Goal: Task Accomplishment & Management: Complete application form

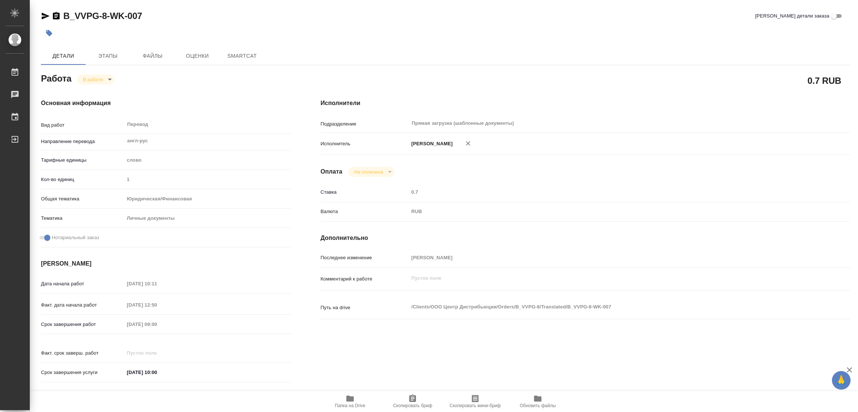
type textarea "x"
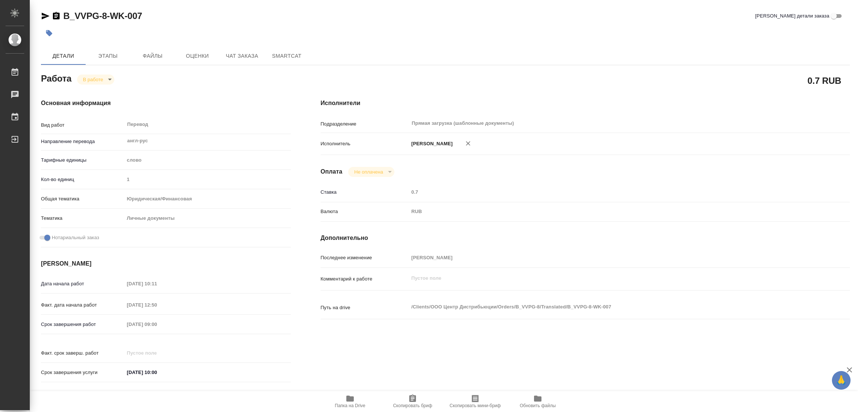
type textarea "x"
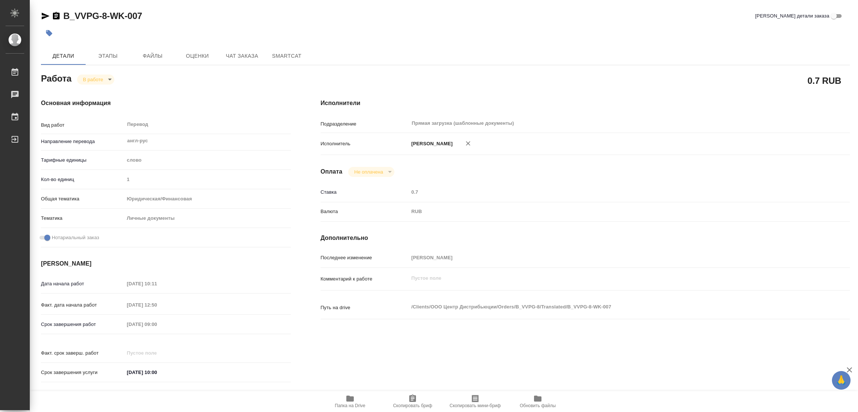
type textarea "x"
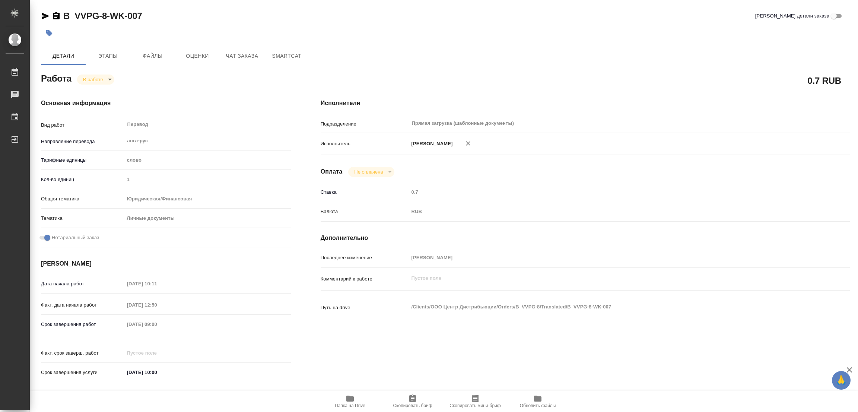
click at [342, 399] on span "Папка на Drive" at bounding box center [350, 401] width 54 height 14
type textarea "x"
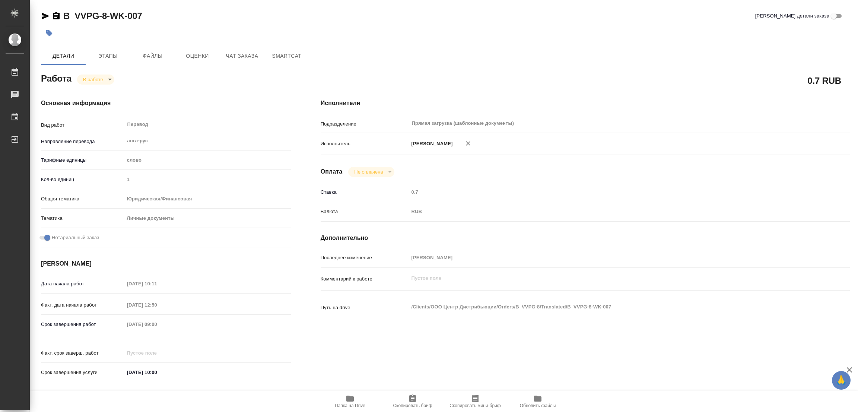
type textarea "x"
click at [111, 52] on span "Этапы" at bounding box center [108, 55] width 36 height 9
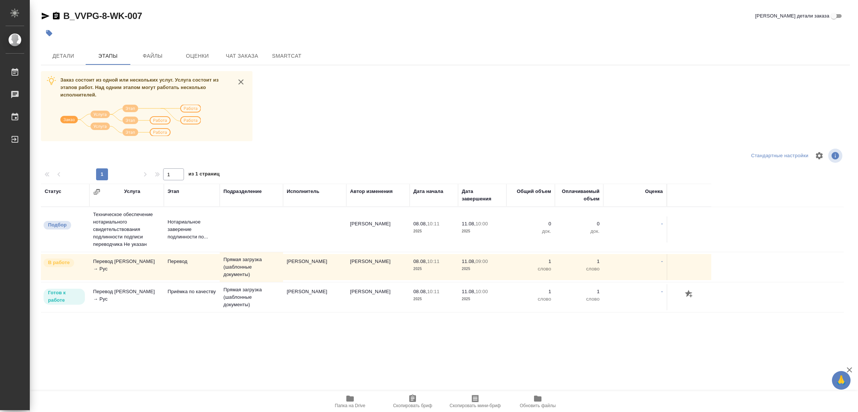
click at [480, 45] on div "B_VVPG-8-WK-007 Кратко детали заказа Детали Этапы Файлы Оценки Чат заказа Smart…" at bounding box center [445, 185] width 817 height 370
drag, startPoint x: 309, startPoint y: 98, endPoint x: 287, endPoint y: 89, distance: 23.9
click at [308, 98] on div "Заказ состоит из одной или нескольких услуг. Услуга состоит из этапов работ. На…" at bounding box center [445, 211] width 809 height 280
click at [64, 58] on span "Детали" at bounding box center [63, 55] width 36 height 9
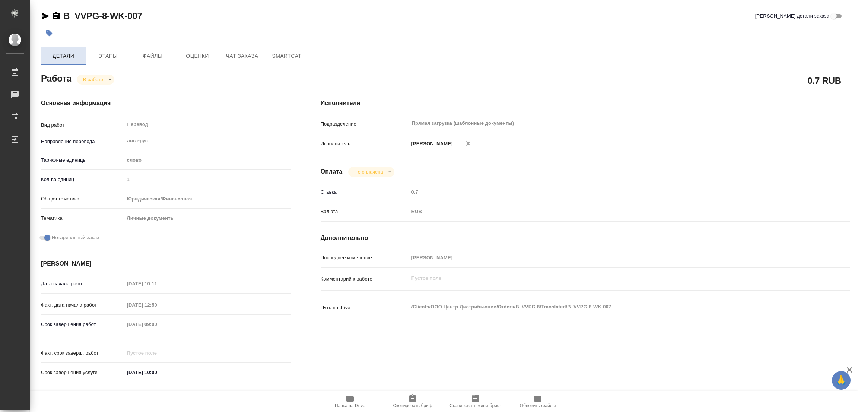
type textarea "x"
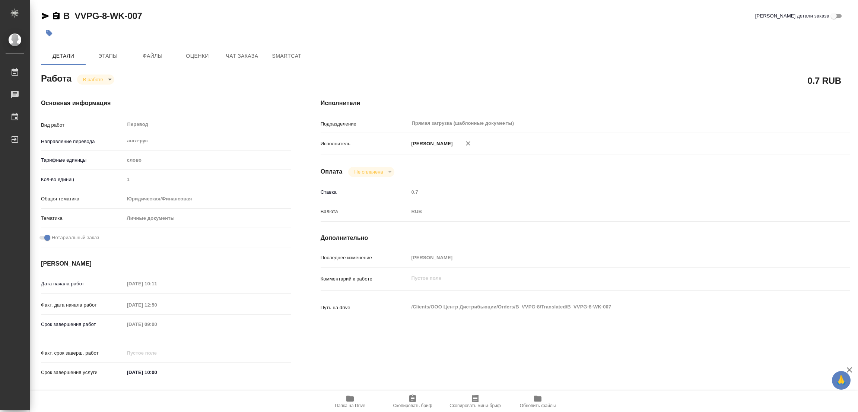
type textarea "x"
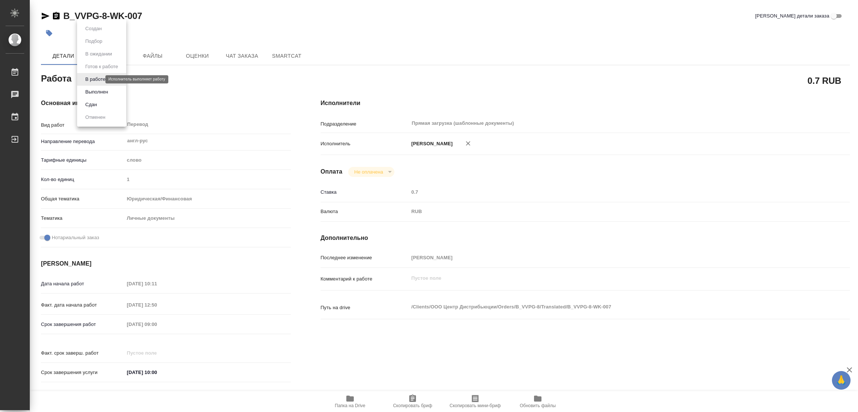
click at [92, 77] on body "🙏 .cls-1 fill:#fff; AWATERA Popova Galina Работы 0 Чаты График Выйти B_VVPG-8-W…" at bounding box center [429, 206] width 858 height 412
type textarea "x"
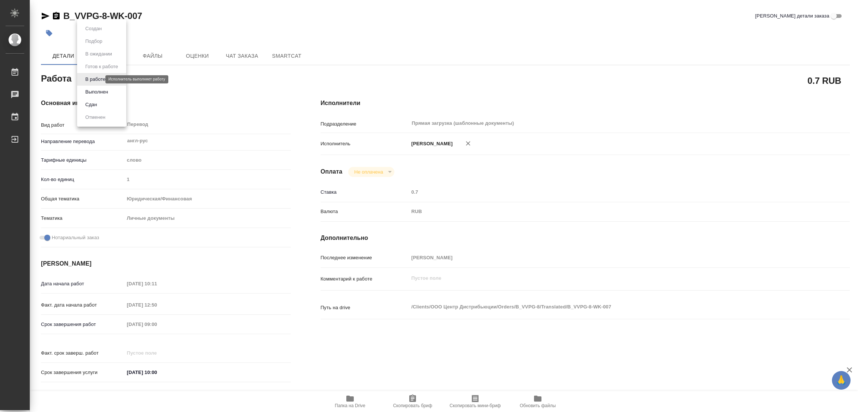
type textarea "x"
click at [90, 88] on button "Выполнен" at bounding box center [96, 92] width 27 height 8
type textarea "x"
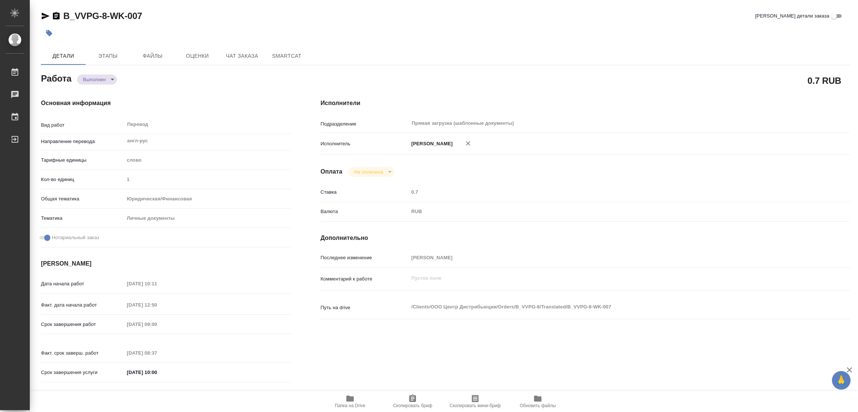
type textarea "x"
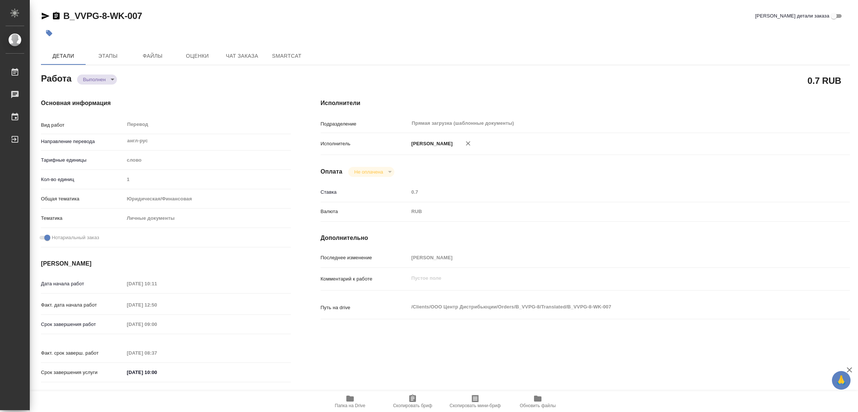
type textarea "x"
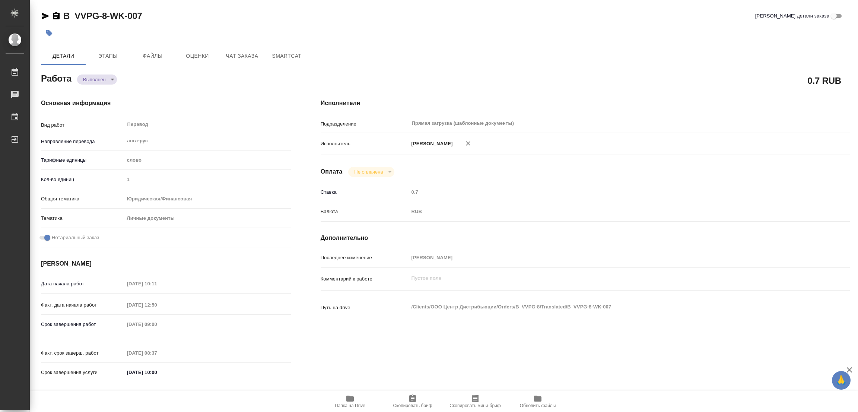
type textarea "x"
click at [53, 32] on button "button" at bounding box center [49, 33] width 16 height 16
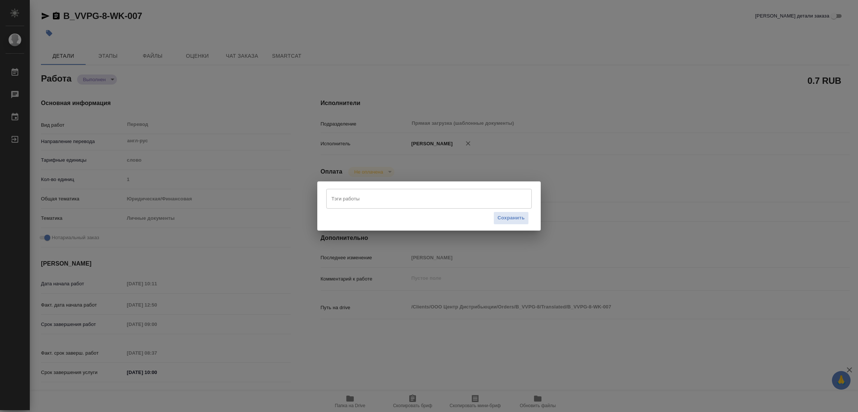
click at [356, 195] on input "Тэги работы" at bounding box center [422, 198] width 185 height 13
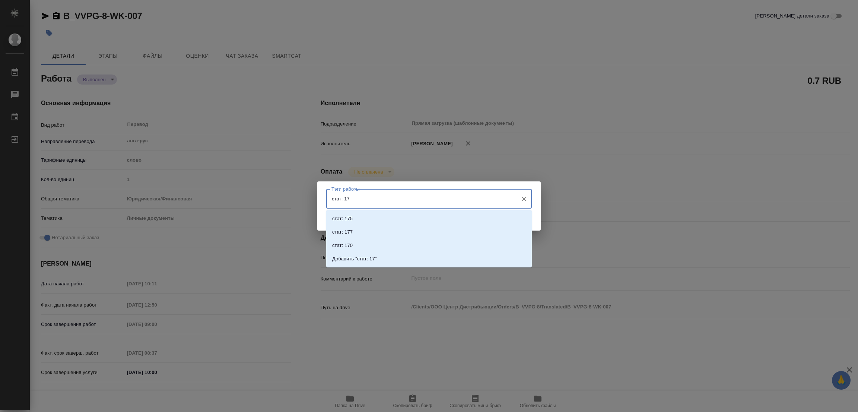
type input "стат: 175"
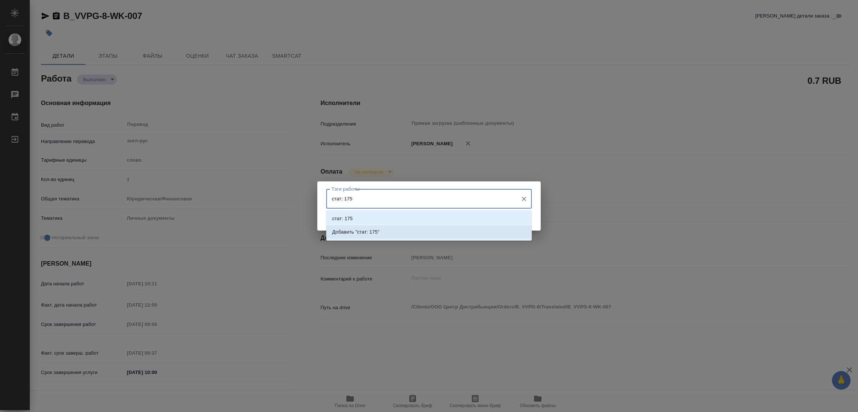
click at [364, 229] on p "Добавить "стат: 175"" at bounding box center [355, 231] width 47 height 7
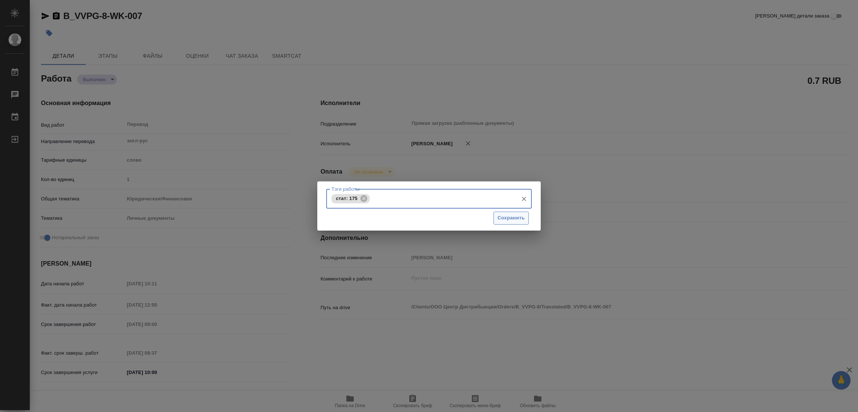
click at [512, 215] on span "Сохранить" at bounding box center [511, 218] width 27 height 9
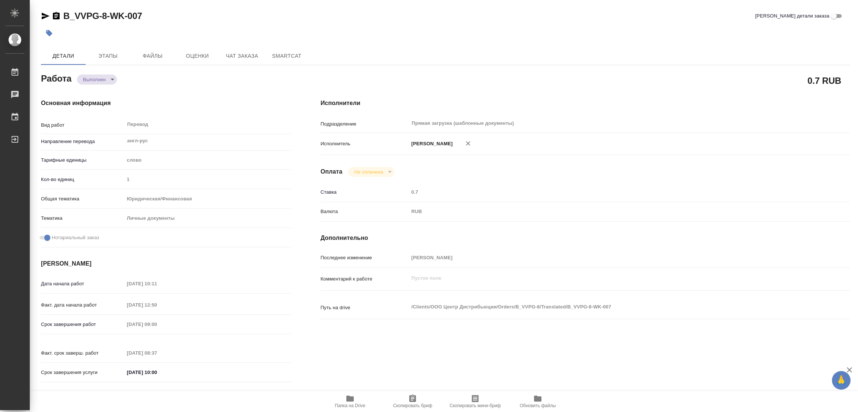
type input "completed"
type textarea "Перевод"
type textarea "x"
type input "англ-рус"
type input "5a8b1489cc6b4906c91bfd90"
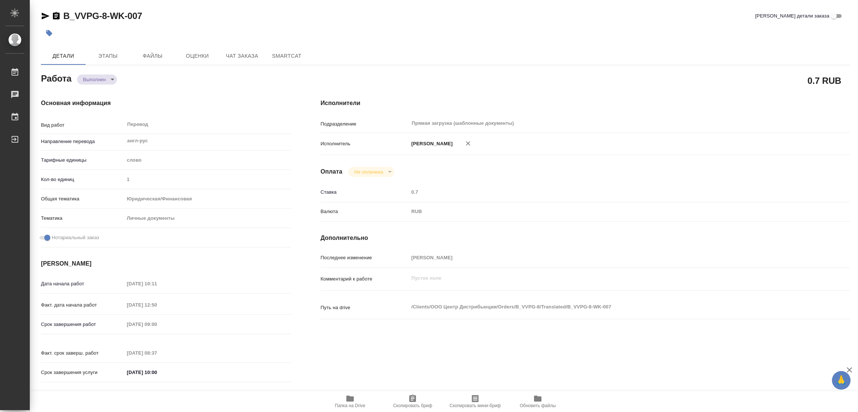
type input "1"
type input "yr-fn"
type input "5a8b8b956a9677013d343cfe"
checkbox input "true"
type input "08.08.2025 10:11"
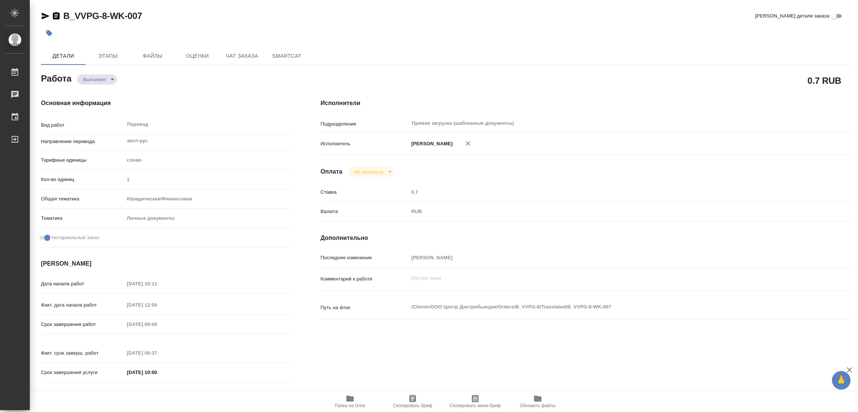
type input "08.08.2025 12:50"
type input "[DATE] 09:00"
type input "11.08.2025 08:37"
type input "11.08.2025 10:00"
type input "Прямая загрузка (шаблонные документы)"
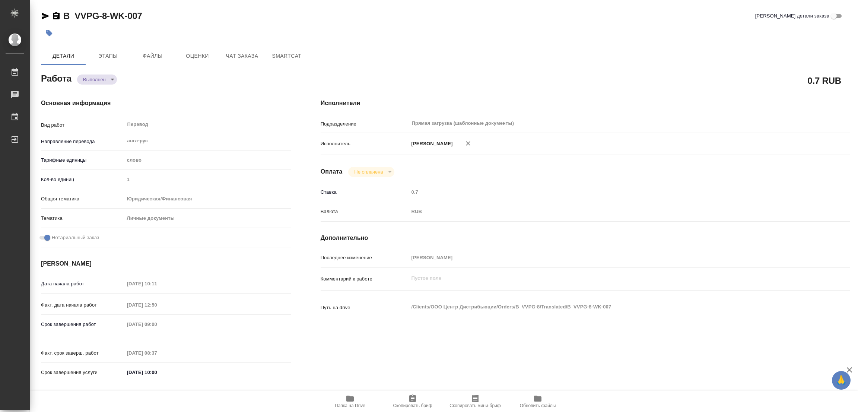
type input "notPayed"
type input "0.7"
type input "RUB"
type input "[PERSON_NAME]"
type textarea "x"
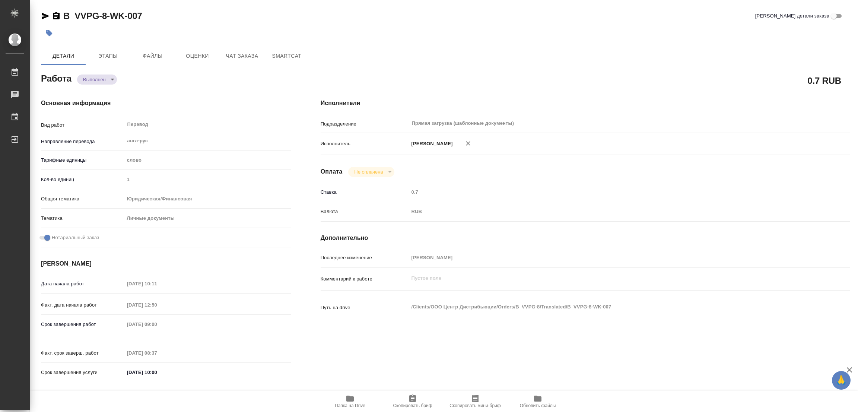
type textarea "/Clients/ООО Центр Дистрибьюции/Orders/B_VVPG-8/Translated/B_VVPG-8-WK-007"
type textarea "x"
type input "B_VVPG-8"
type input "Перевод Стандарт"
type input "Приёмка по качеству, Корректура, Редактура, Перевод, Постредактура машинного пе…"
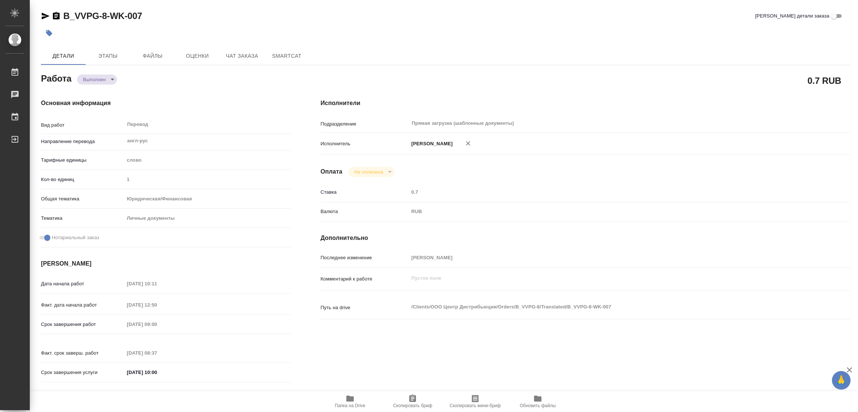
type input "Богомолова Анастасия"
type input "/Clients/ООО Центр Дистрибьюции/Orders/B_VVPG-8"
type textarea "Василий Сибирцев"
type textarea "x"
type textarea "переводим апостиль, паспорт и печати (то есть все что не на рус)"
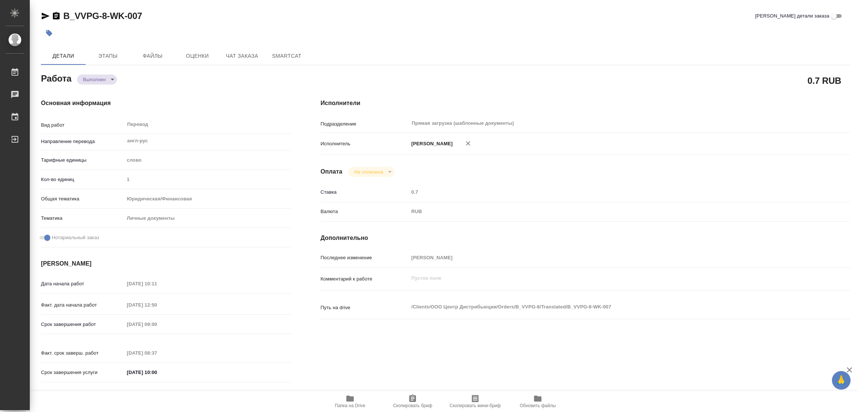
type textarea "x"
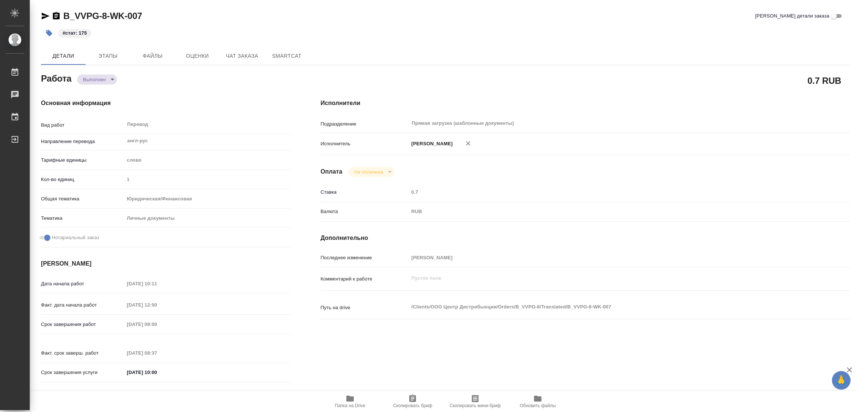
type textarea "x"
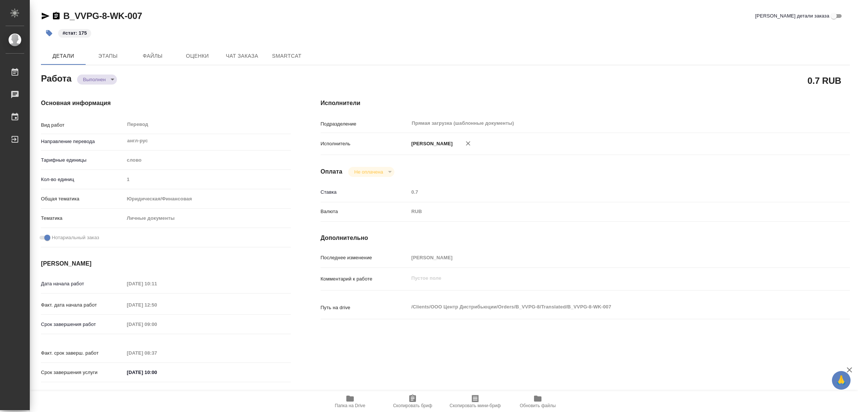
type textarea "x"
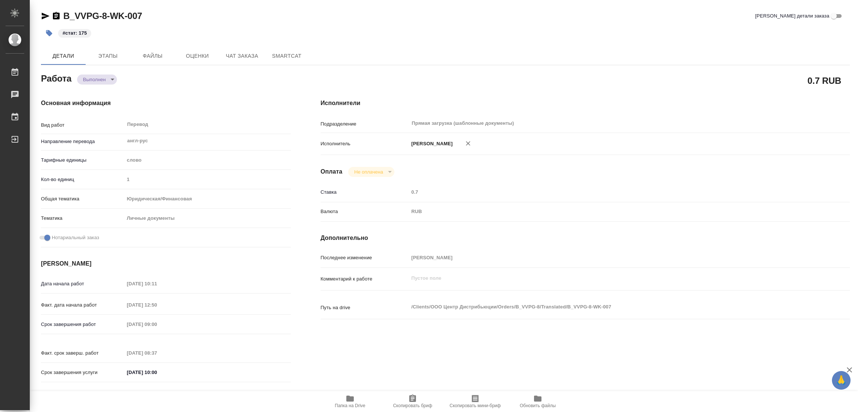
type textarea "x"
click at [403, 27] on div "#стат: 175" at bounding box center [310, 33] width 539 height 16
click at [230, 29] on div "#стат: 175" at bounding box center [310, 33] width 539 height 16
type textarea "x"
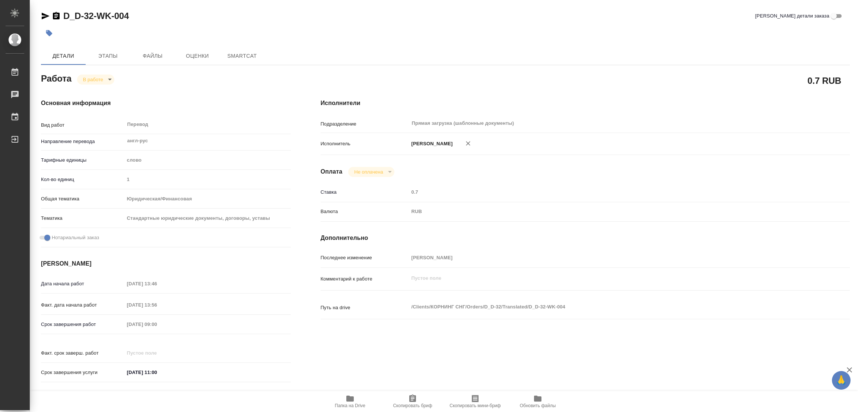
type textarea "x"
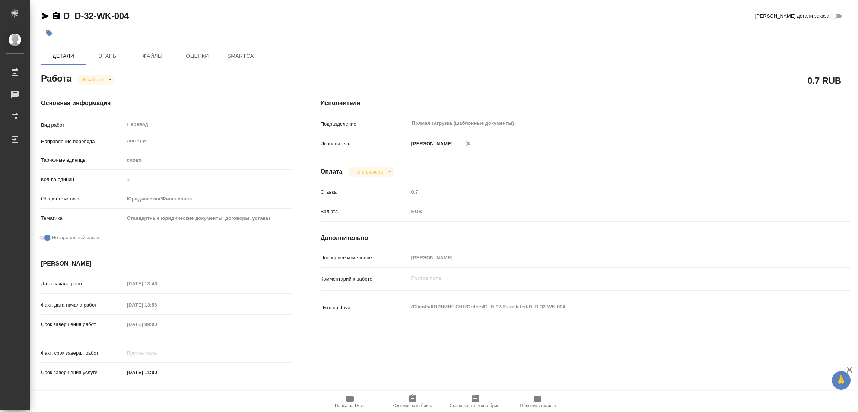
type textarea "x"
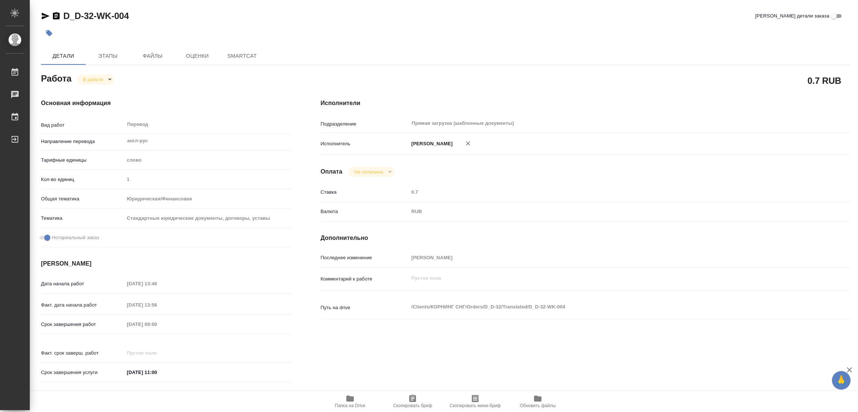
type textarea "x"
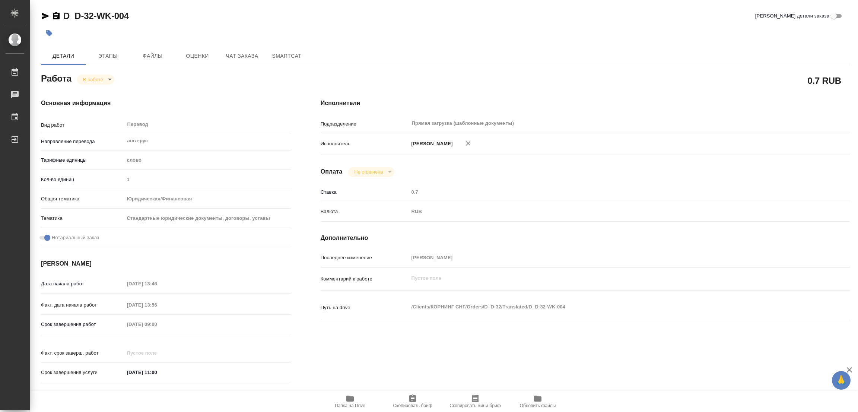
type textarea "x"
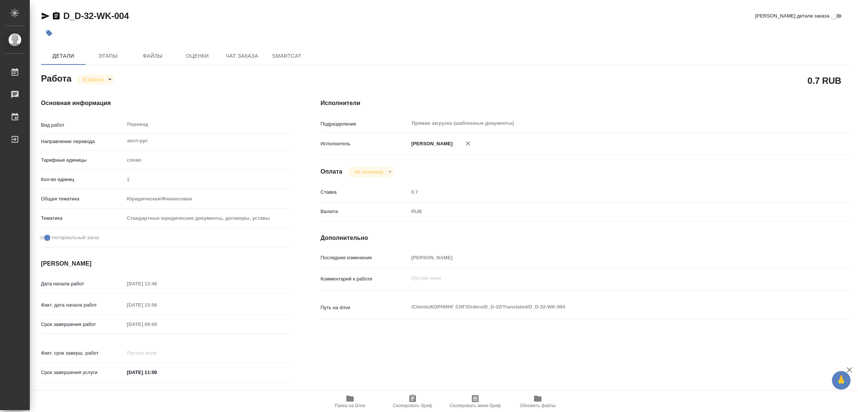
type textarea "x"
click at [351, 399] on icon "button" at bounding box center [349, 399] width 7 height 6
click at [110, 56] on span "Этапы" at bounding box center [108, 55] width 36 height 9
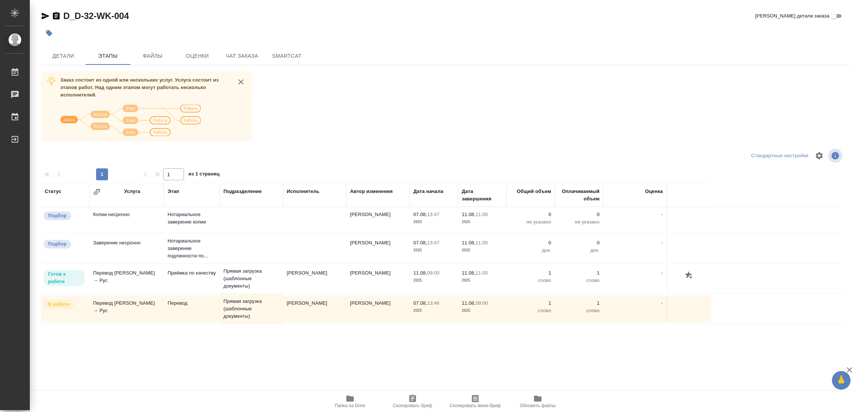
click at [457, 41] on div "D_D-32-WK-004 Кратко детали заказа Детали Этапы Файлы Оценки Чат заказа SmartCa…" at bounding box center [445, 185] width 817 height 370
click at [57, 56] on span "Детали" at bounding box center [63, 55] width 36 height 9
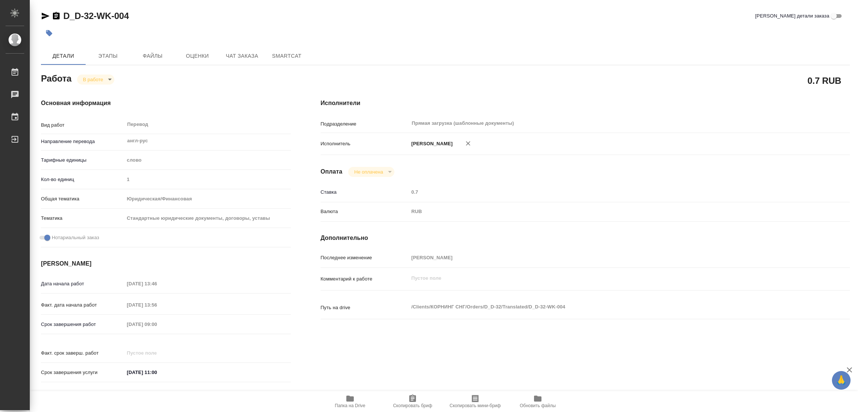
type textarea "x"
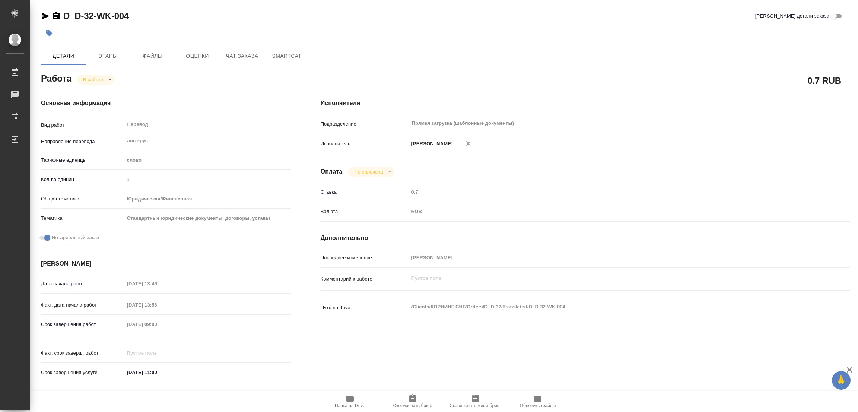
type textarea "x"
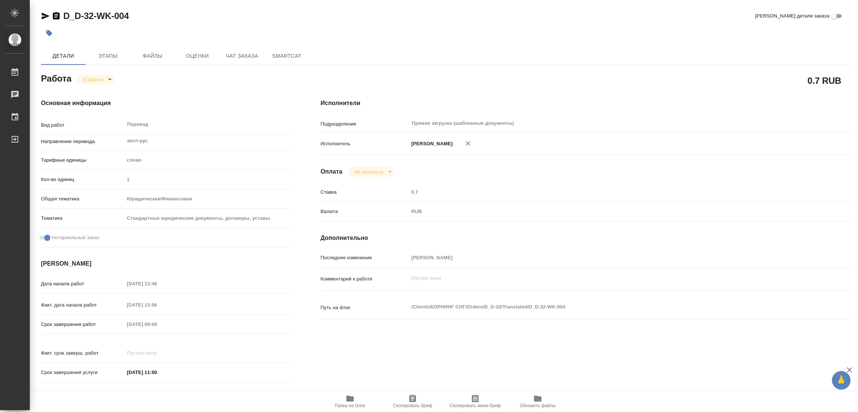
type textarea "x"
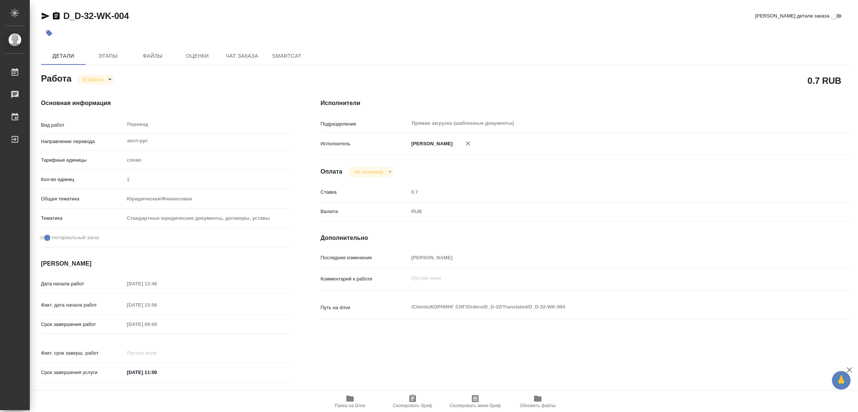
type textarea "x"
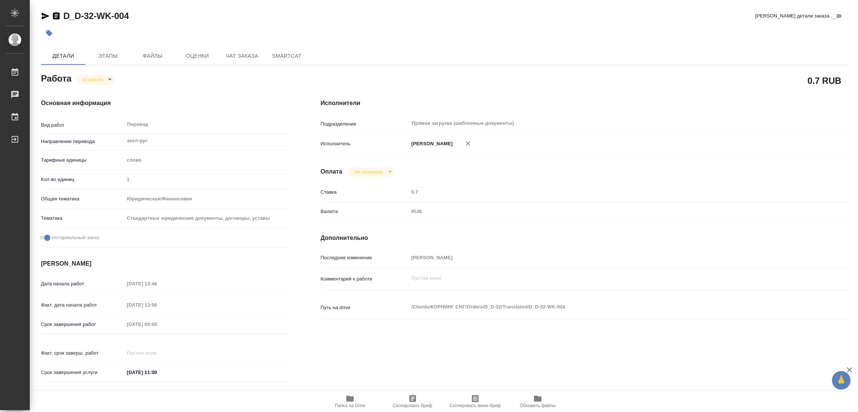
type textarea "x"
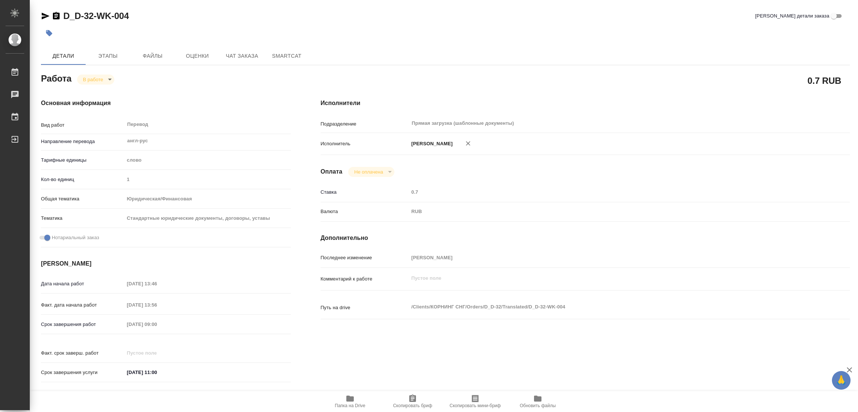
type textarea "x"
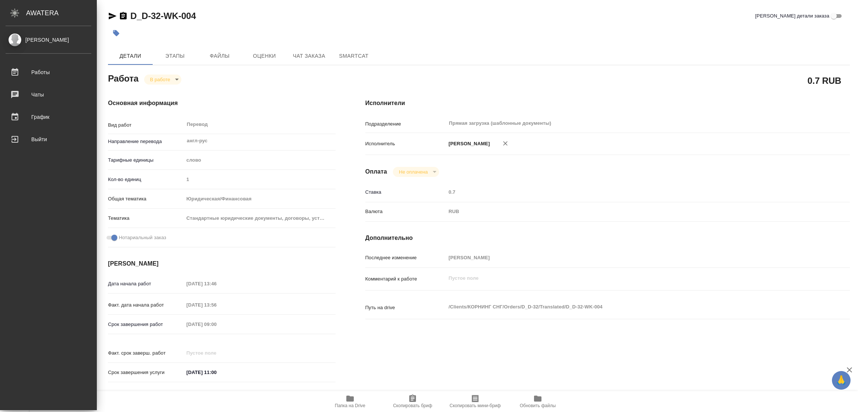
type textarea "x"
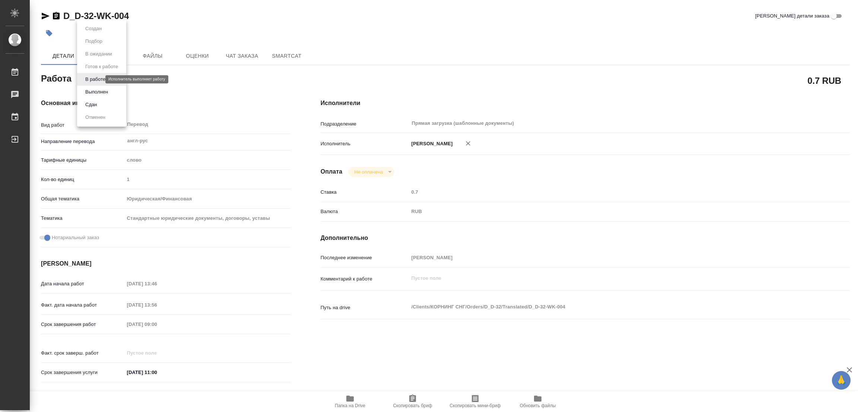
click at [95, 79] on body "🙏 .cls-1 fill:#fff; AWATERA [PERSON_NAME] Работы 0 Чаты График Выйти D_D-32-WK-…" at bounding box center [429, 206] width 858 height 412
click at [97, 90] on button "Выполнен" at bounding box center [96, 92] width 27 height 8
type textarea "x"
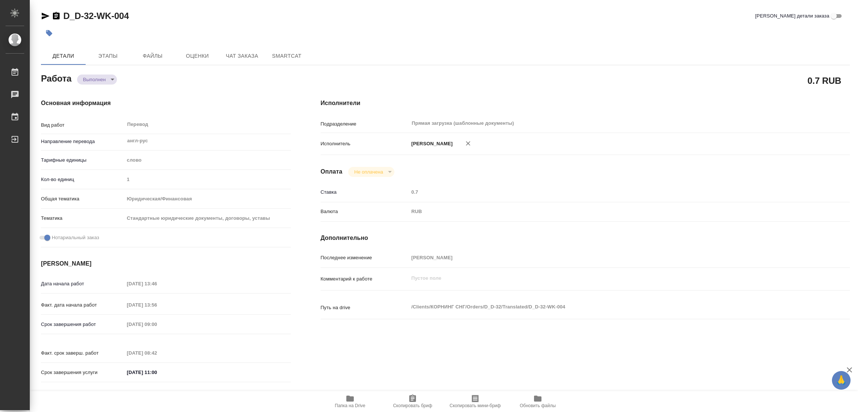
type textarea "x"
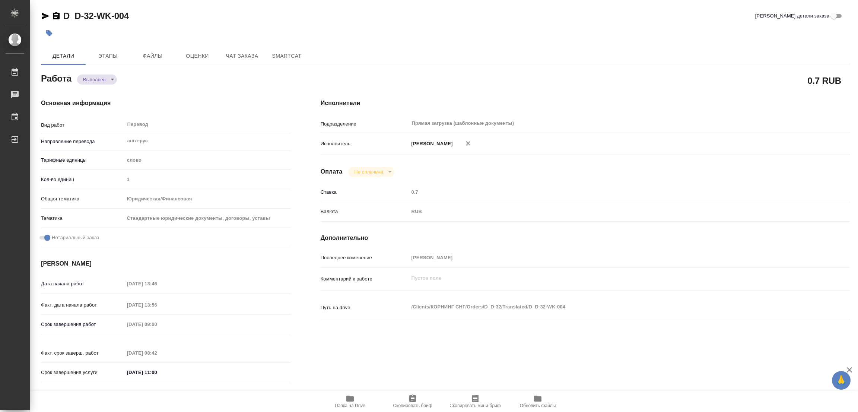
type textarea "x"
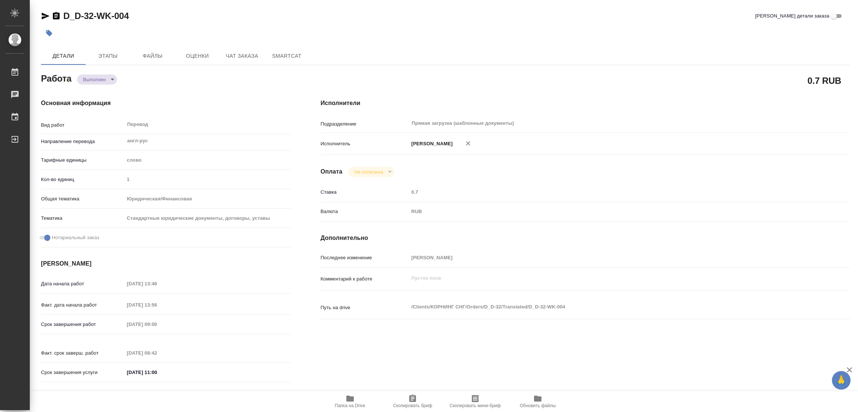
type textarea "x"
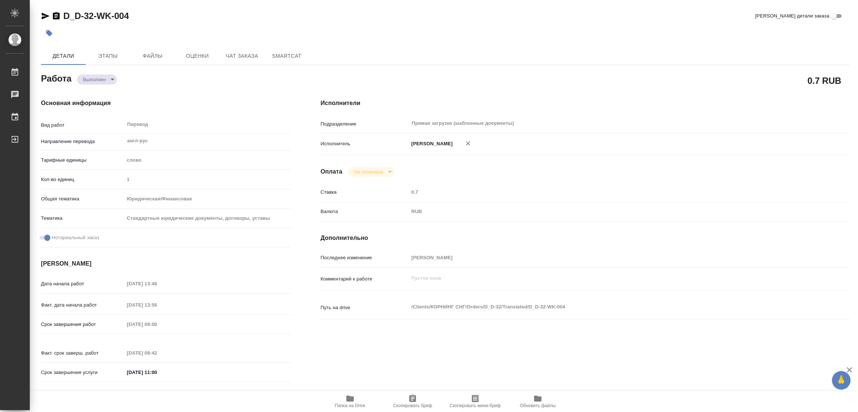
type textarea "x"
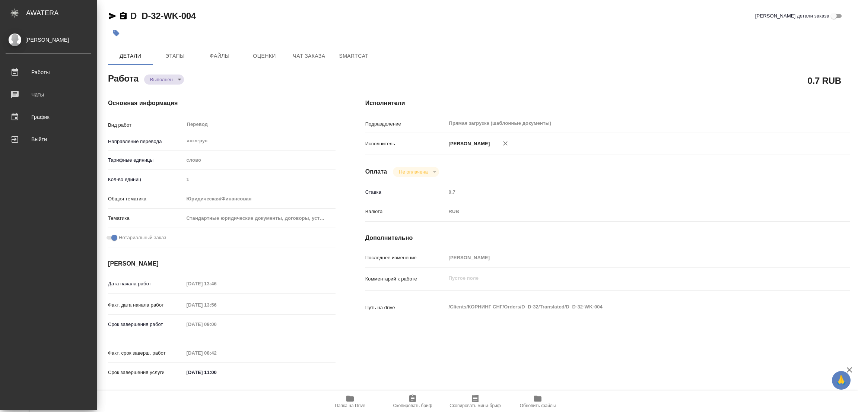
type textarea "x"
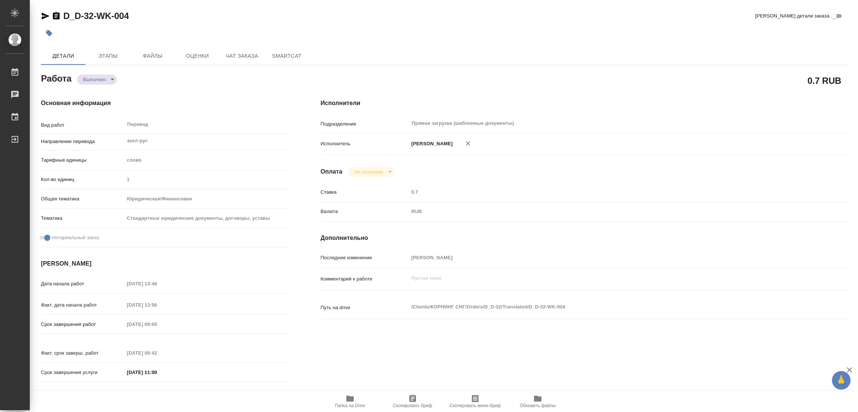
type textarea "x"
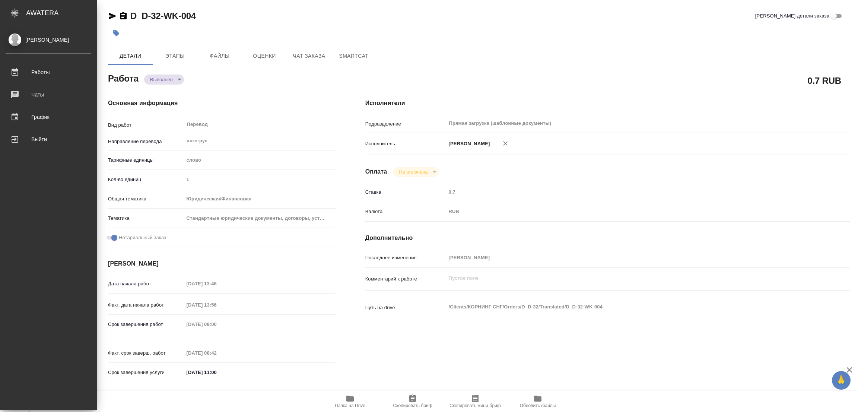
type textarea "x"
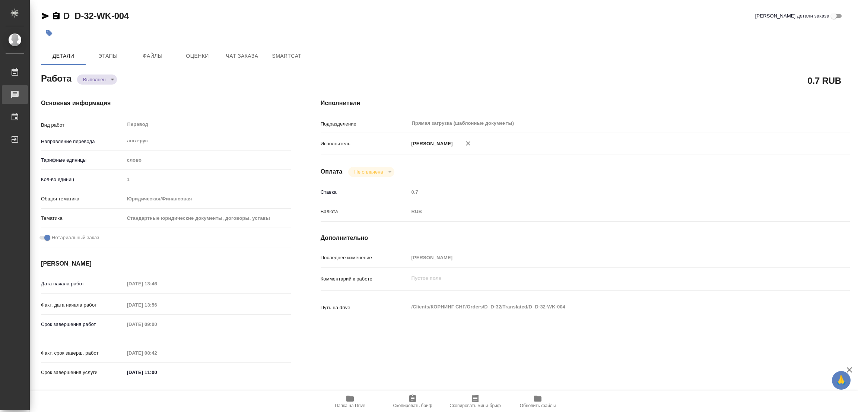
type textarea "x"
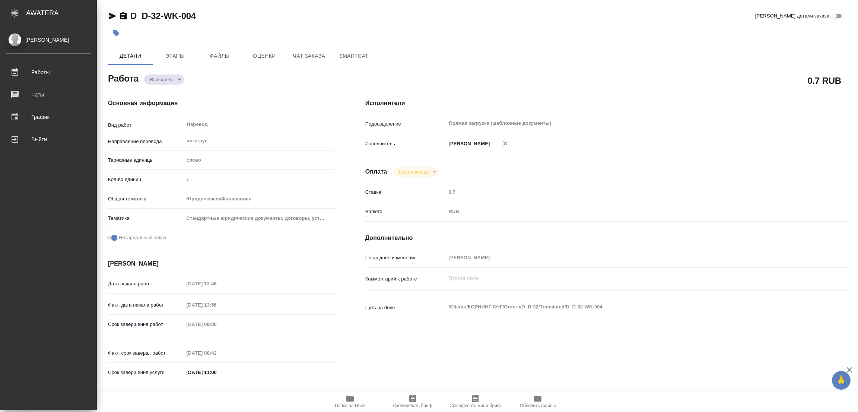
type textarea "x"
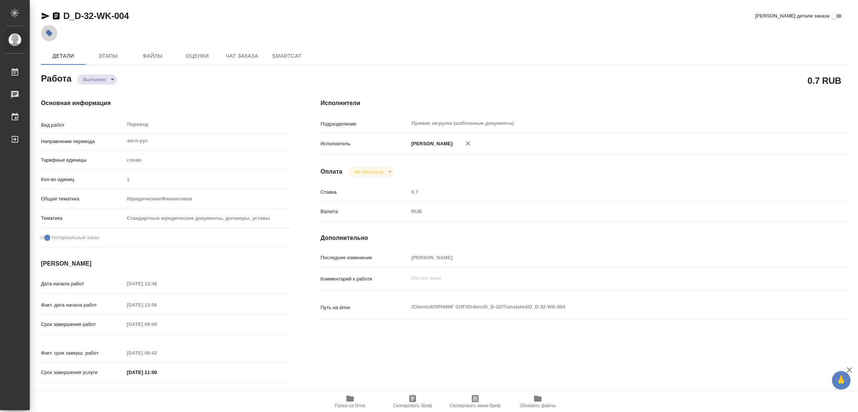
click at [49, 31] on icon "button" at bounding box center [49, 33] width 6 height 6
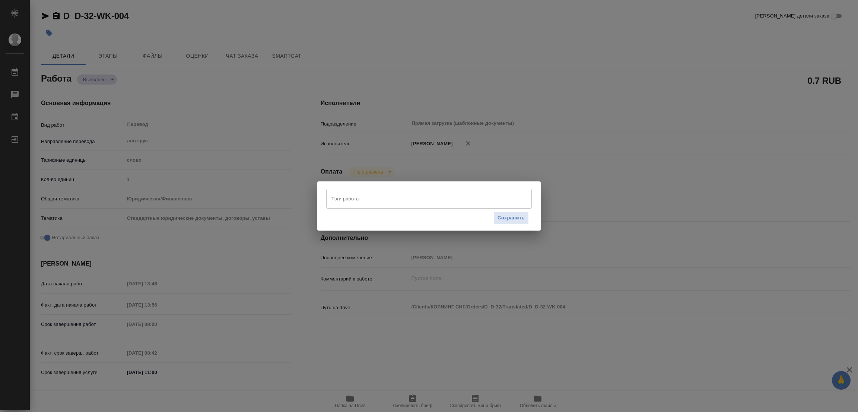
click at [415, 205] on div "Тэги работы" at bounding box center [429, 198] width 206 height 19
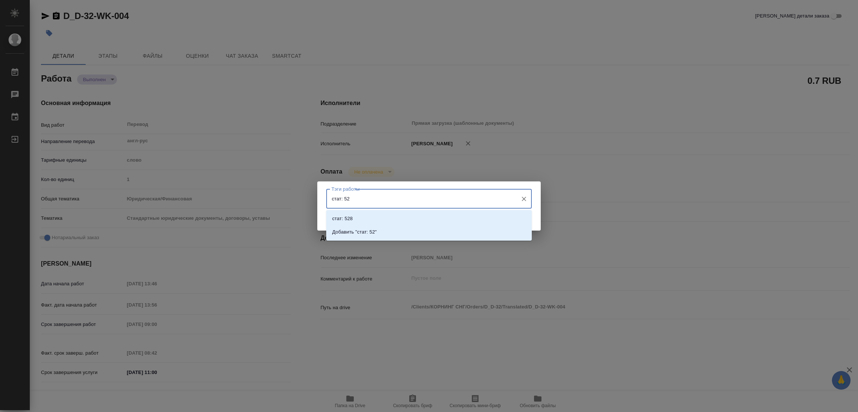
type input "стат: 525"
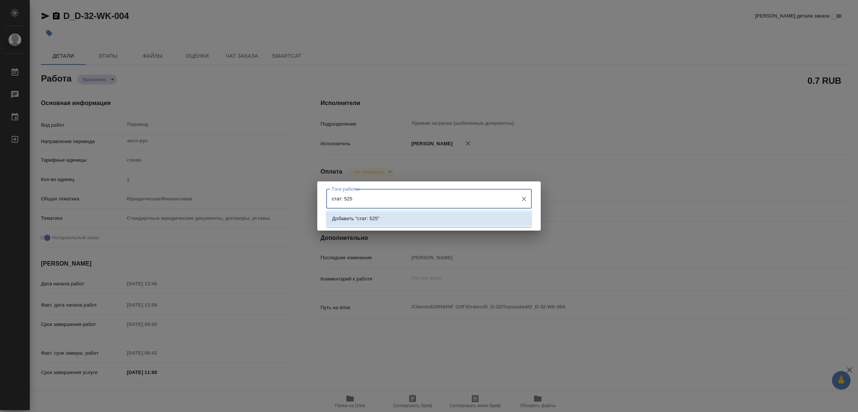
click at [376, 216] on p "Добавить "стат: 525"" at bounding box center [355, 218] width 47 height 7
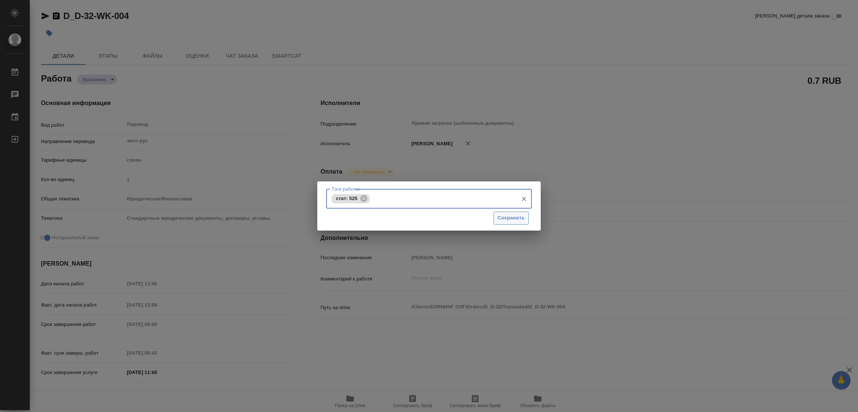
click at [515, 219] on span "Сохранить" at bounding box center [511, 218] width 27 height 9
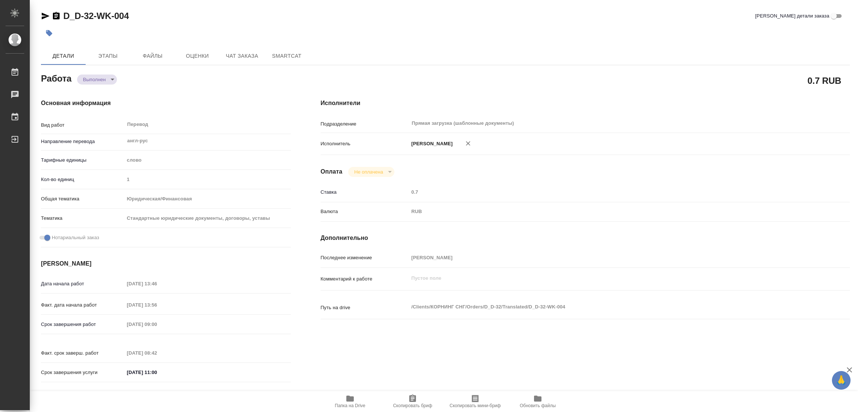
type input "completed"
type textarea "Перевод"
type textarea "x"
type input "англ-рус"
type input "5a8b1489cc6b4906c91bfd90"
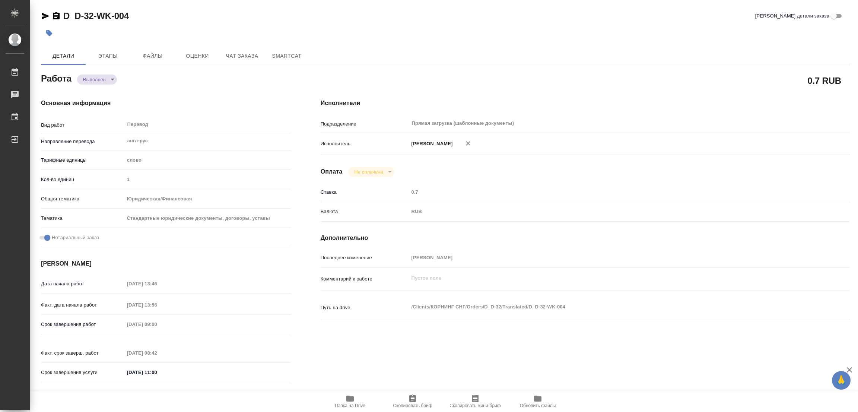
type input "1"
type input "yr-fn"
type input "5f647205b73bc97568ca66bf"
checkbox input "true"
type input "[DATE] 13:46"
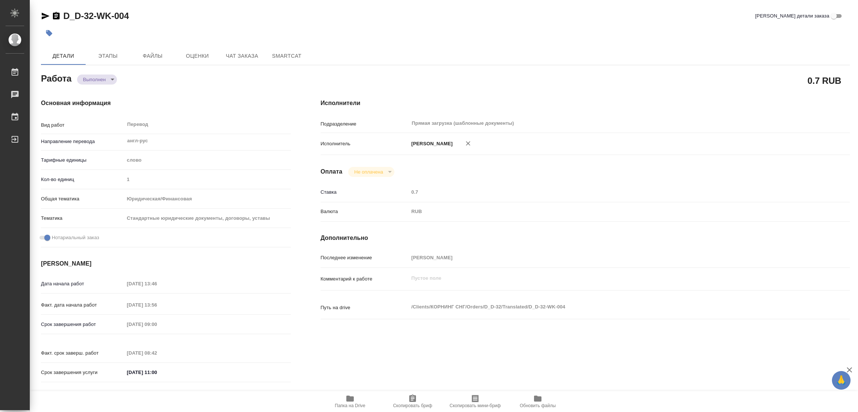
type input "[DATE] 13:56"
type input "[DATE] 09:00"
type input "[DATE] 08:42"
type input "[DATE] 11:00"
type input "Прямая загрузка (шаблонные документы)"
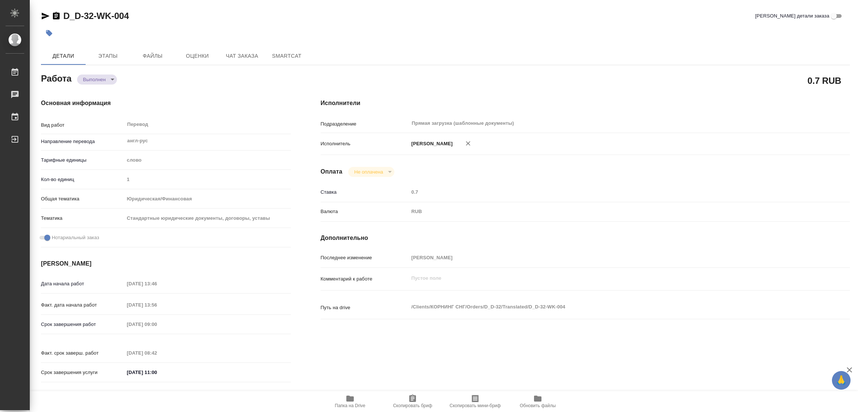
type input "notPayed"
type input "0.7"
type input "RUB"
type input "[PERSON_NAME]"
type textarea "x"
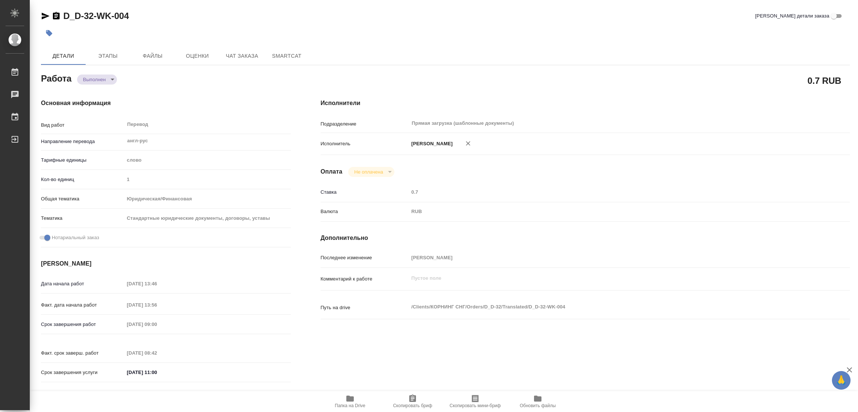
type textarea "/Clients/КОРНИНГ СНГ/Orders/D_D-32/Translated/D_D-32-WK-004"
type textarea "x"
type input "D_D-32"
type input "Перевод Стандарт"
type input "Корректура, Редактура, Постредактура машинного перевода, Приёмка по качеству, П…"
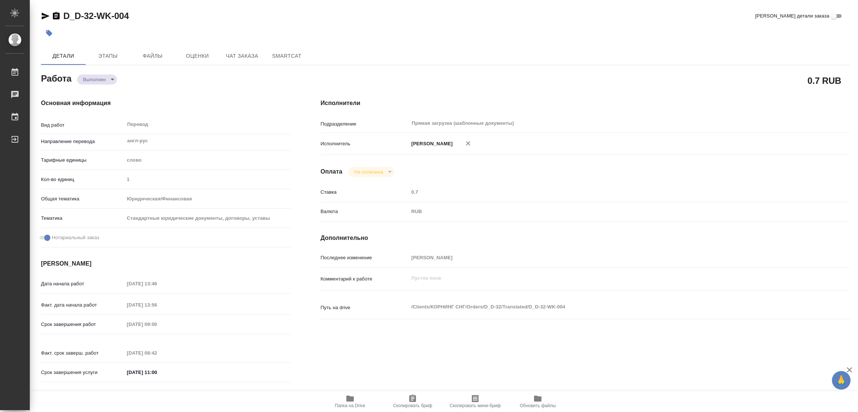
type input "[PERSON_NAME]"
type input "/Clients/КОРНИНГ СНГ/Orders/D_D-32"
type textarea "x"
type textarea "Уже имеющийся русский текст не перебиваем"
type textarea "x"
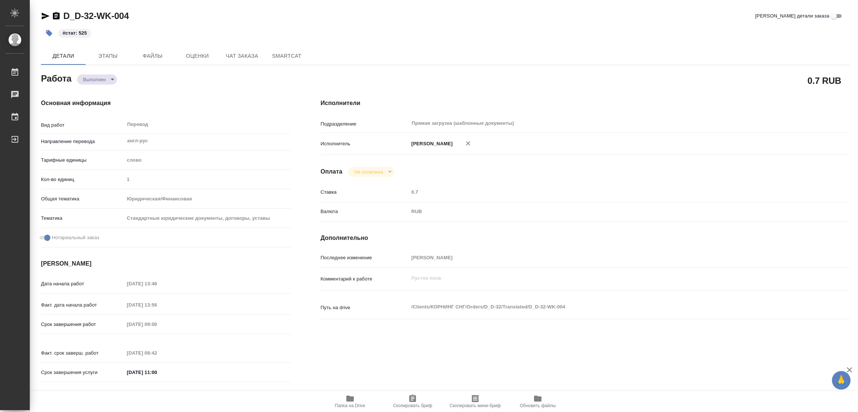
type textarea "x"
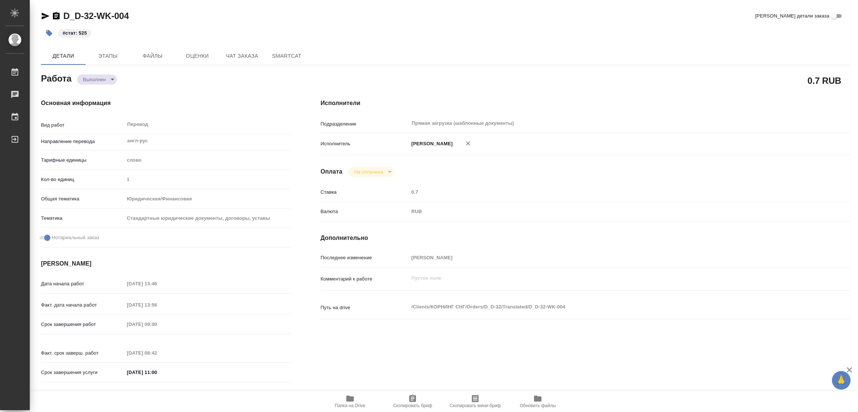
type textarea "x"
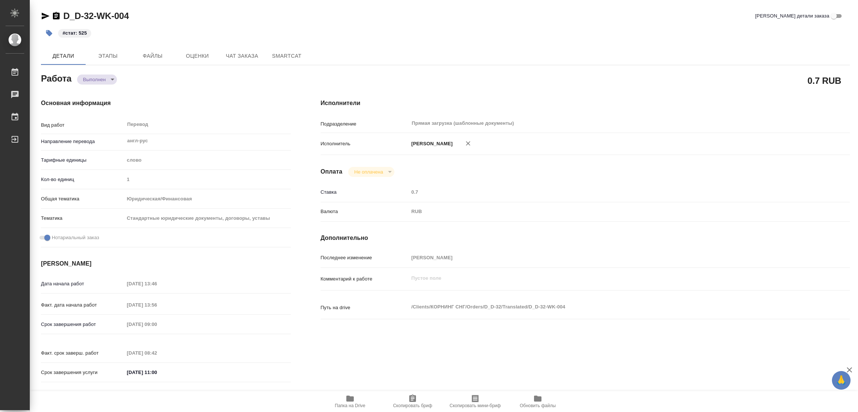
click at [475, 81] on div "0.7 RUB" at bounding box center [585, 80] width 529 height 19
type textarea "x"
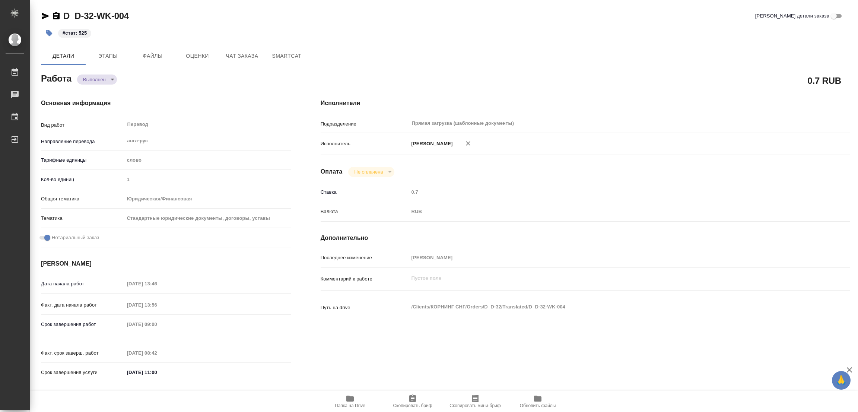
type textarea "x"
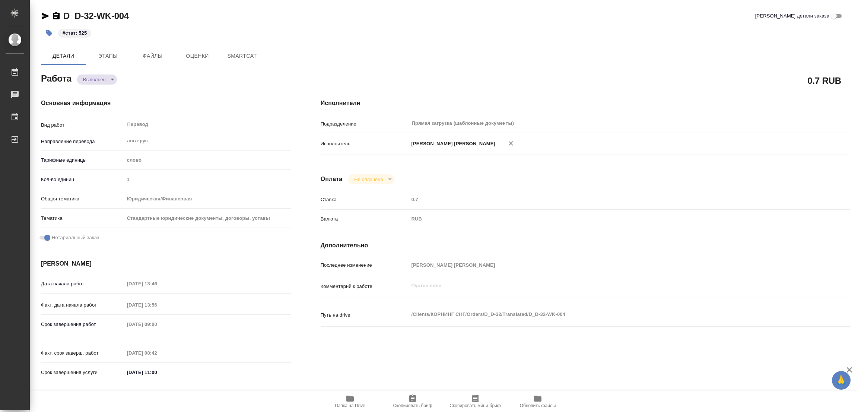
type textarea "x"
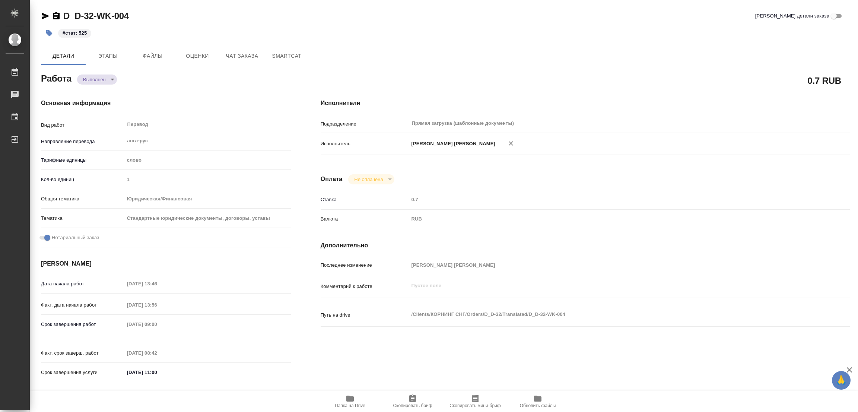
type textarea "x"
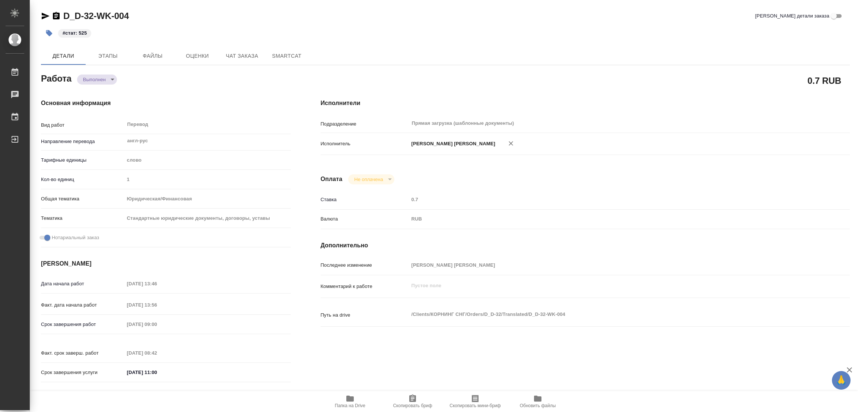
type textarea "x"
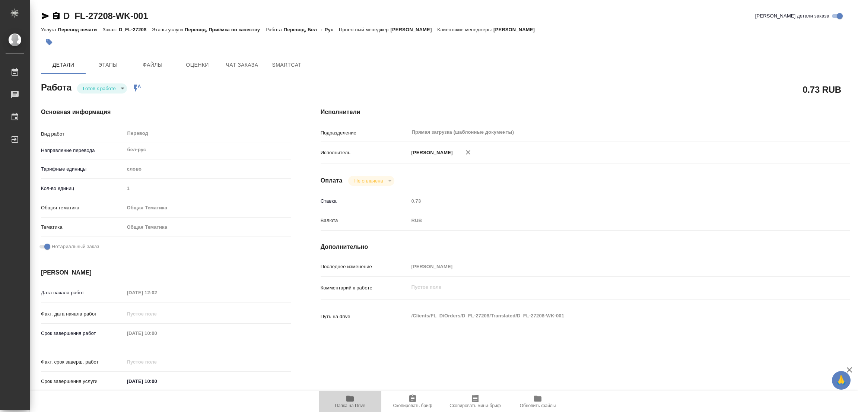
click at [349, 396] on icon "button" at bounding box center [349, 399] width 7 height 6
click at [120, 65] on span "Этапы" at bounding box center [108, 64] width 36 height 9
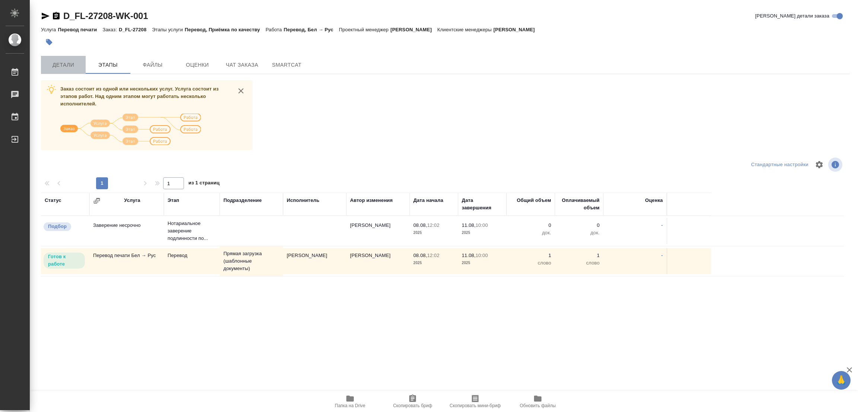
click at [51, 64] on span "Детали" at bounding box center [63, 64] width 36 height 9
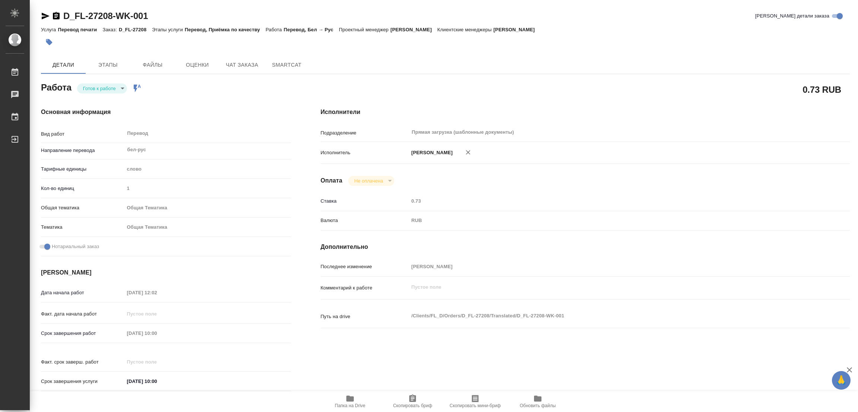
type textarea "x"
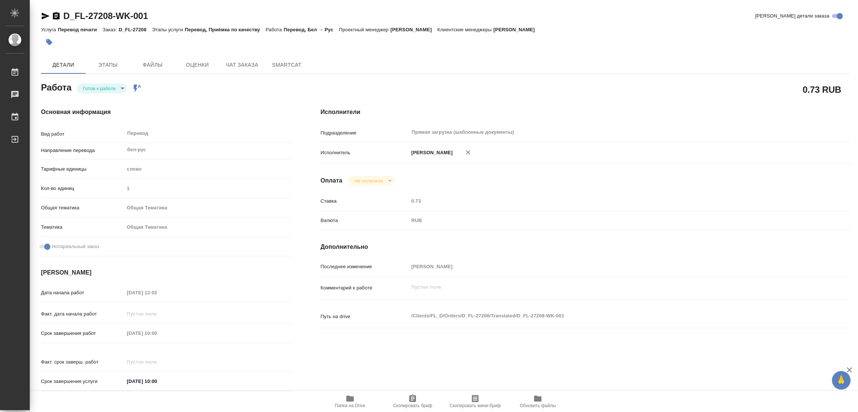
type textarea "x"
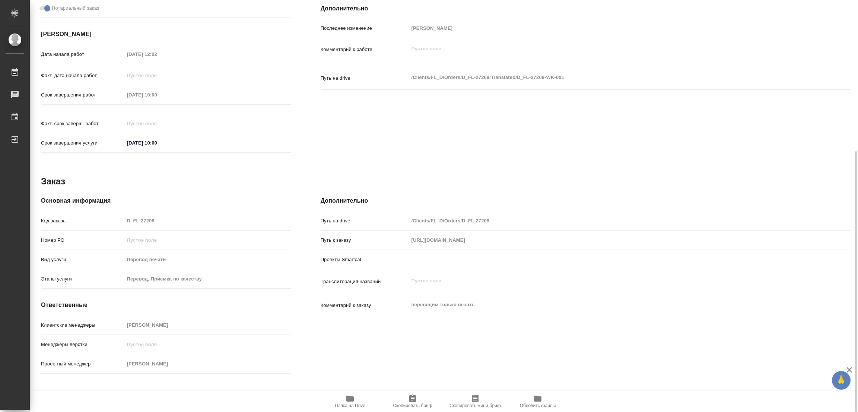
type textarea "x"
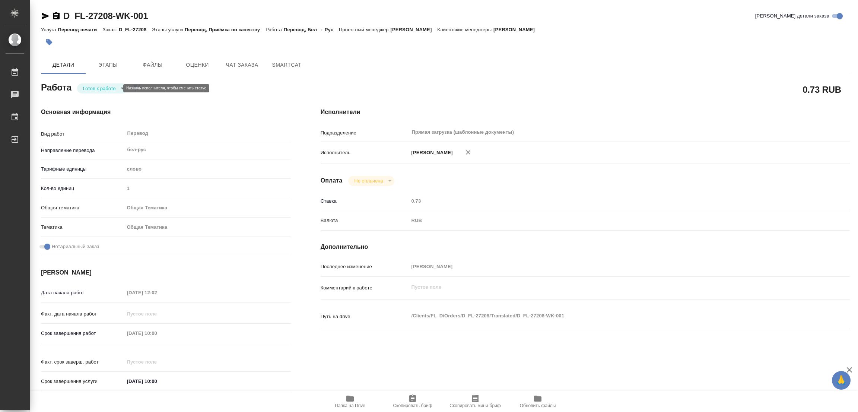
click at [89, 89] on body "🙏 .cls-1 fill:#fff; AWATERA Popova Galina Работы 0 Чаты График Выйти D_FL-27208…" at bounding box center [429, 206] width 858 height 412
click at [89, 89] on button "В работе" at bounding box center [95, 88] width 25 height 8
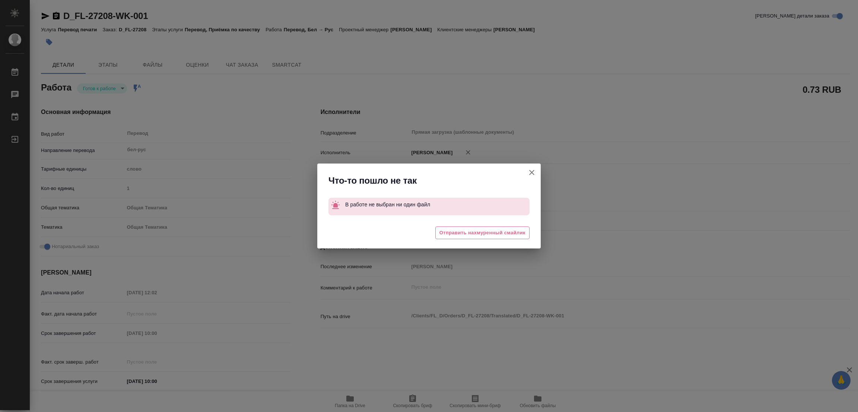
type textarea "x"
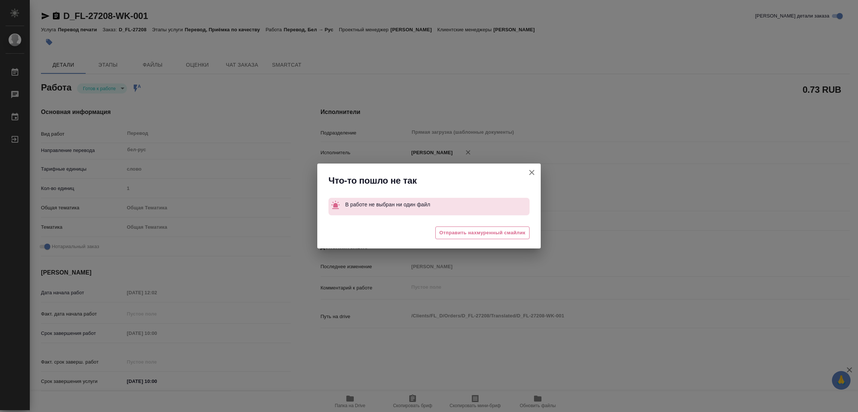
type textarea "x"
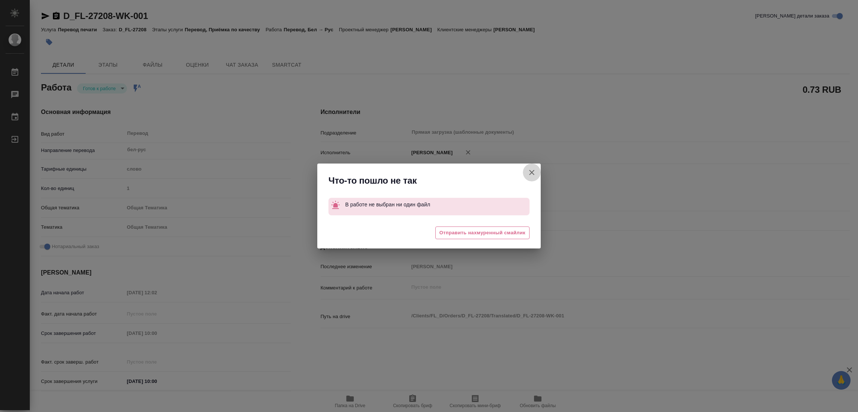
click at [531, 167] on button "[PERSON_NAME] детали заказа" at bounding box center [532, 173] width 18 height 18
type textarea "x"
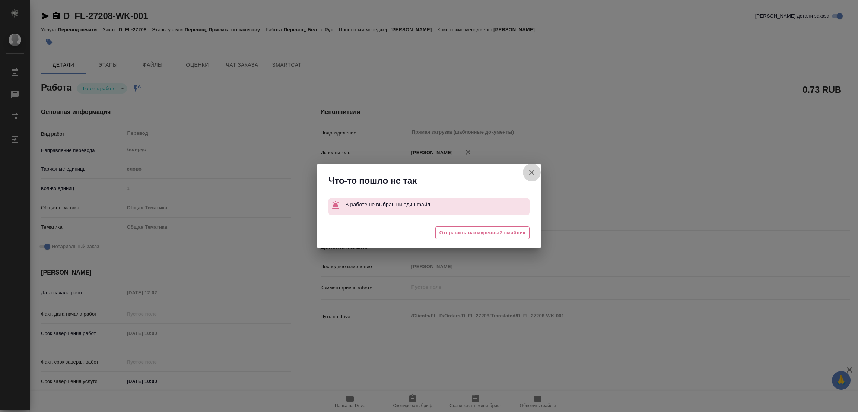
type textarea "x"
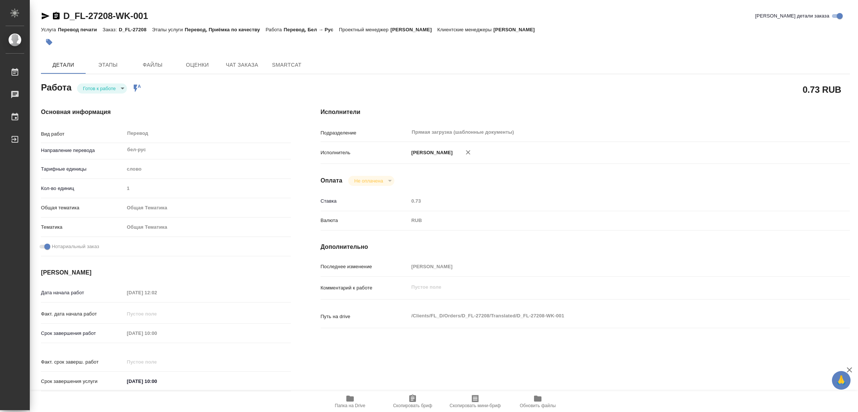
type textarea "x"
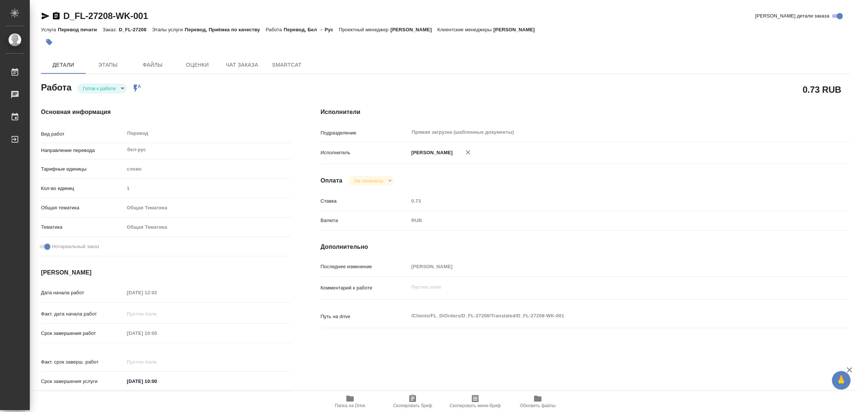
click at [88, 85] on body "🙏 .cls-1 fill:#fff; AWATERA Popova Galina Работы 0 Чаты График Выйти D_FL-27208…" at bounding box center [429, 206] width 858 height 412
click at [93, 99] on button "Выполнен" at bounding box center [96, 101] width 27 height 8
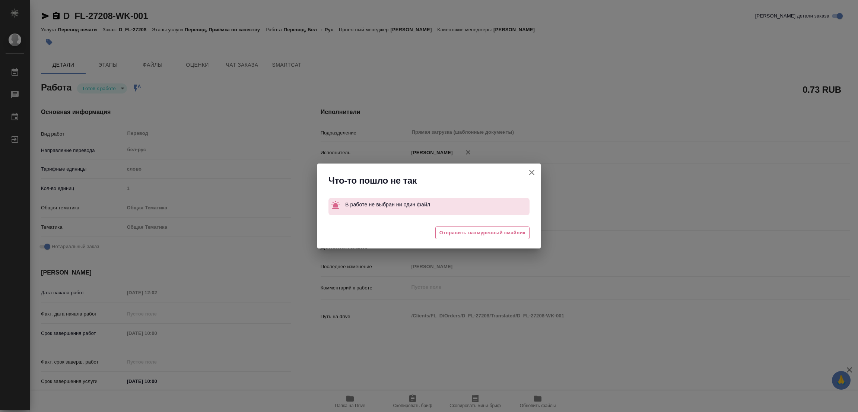
type textarea "x"
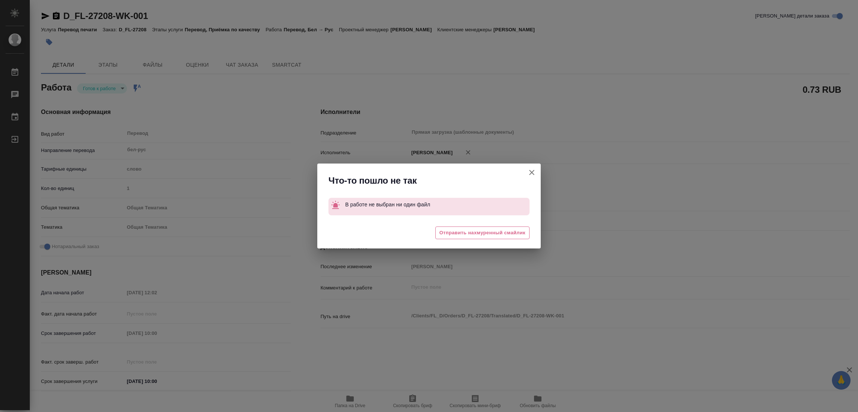
type textarea "x"
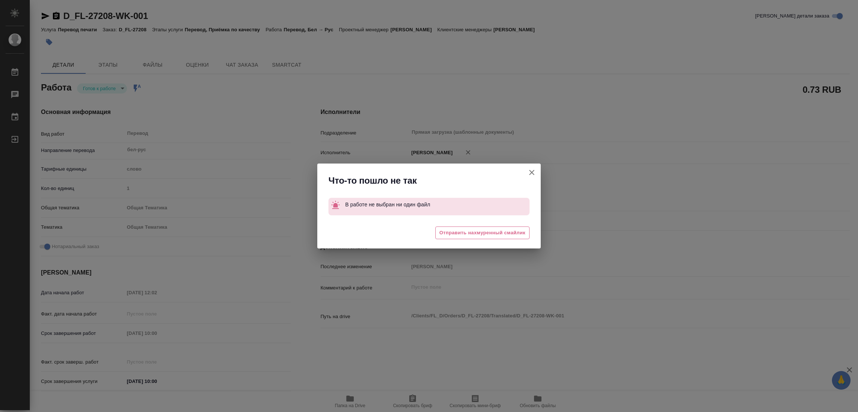
type textarea "x"
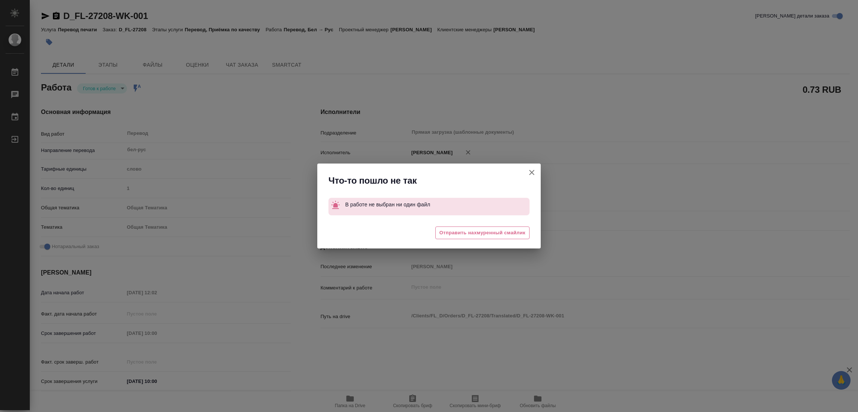
click at [535, 172] on icon "button" at bounding box center [531, 172] width 9 height 9
type textarea "x"
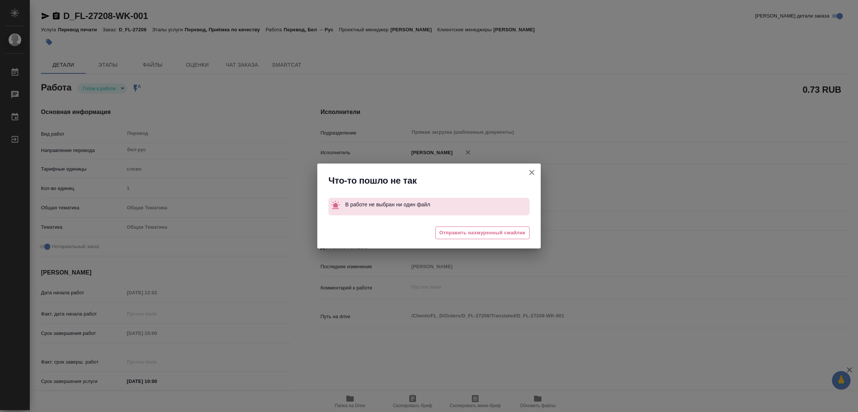
type textarea "x"
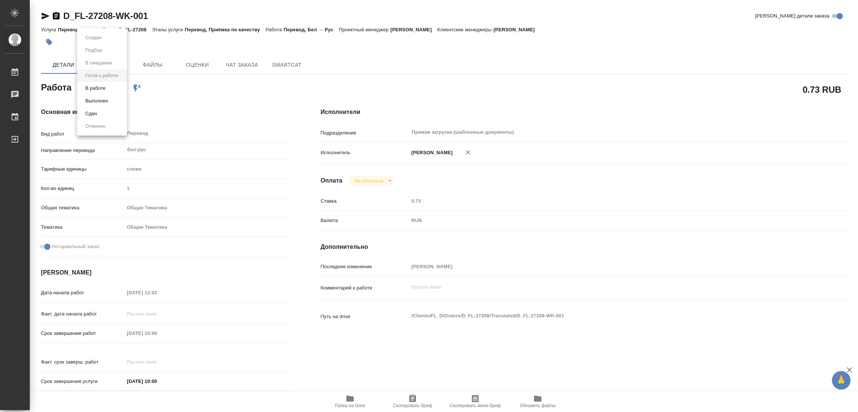
click at [102, 90] on body "🙏 .cls-1 fill:#fff; AWATERA Popova Galina Работы 0 Чаты График Выйти D_FL-27208…" at bounding box center [429, 206] width 858 height 412
click at [91, 102] on button "Выполнен" at bounding box center [96, 101] width 27 height 8
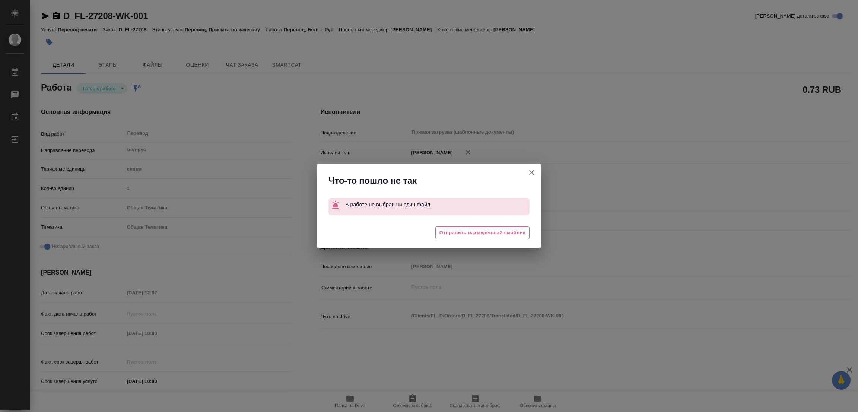
type textarea "x"
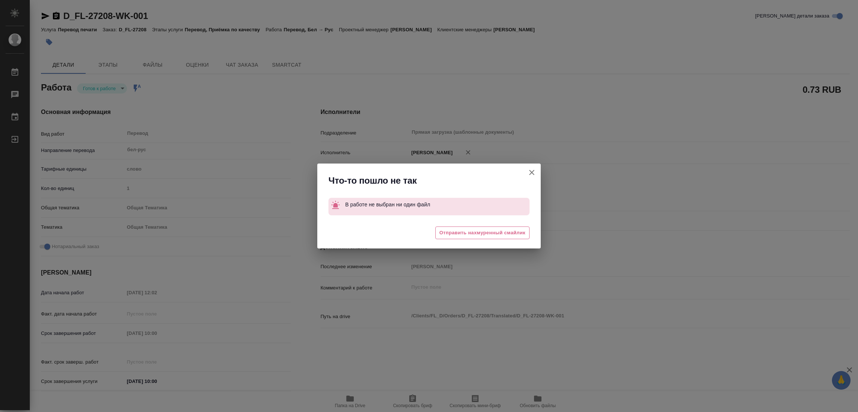
type textarea "x"
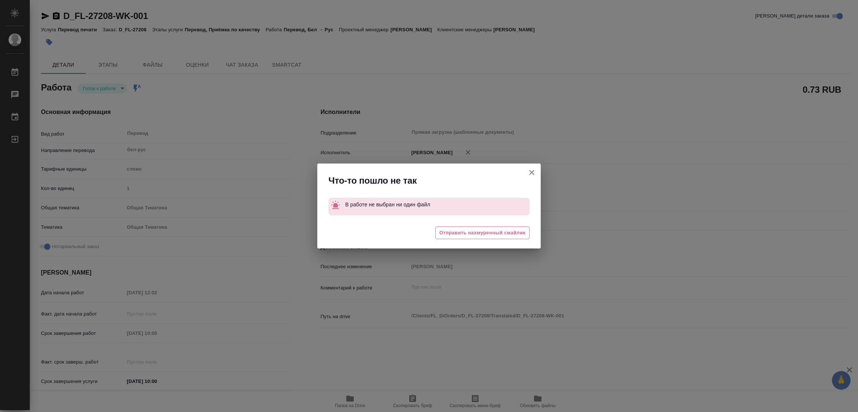
type textarea "x"
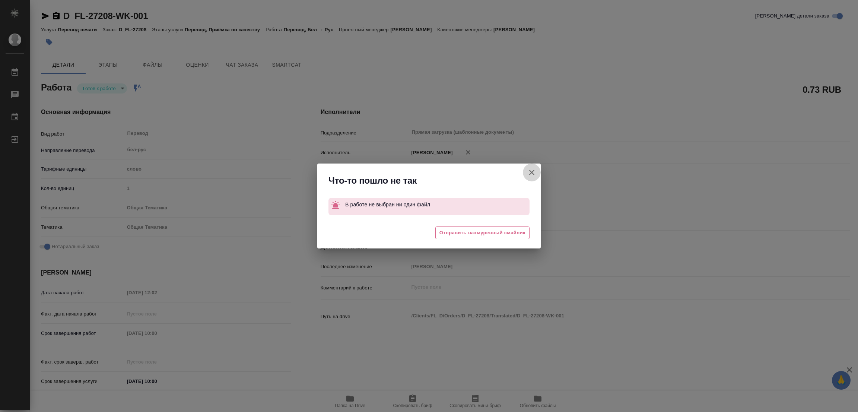
click at [529, 170] on icon "button" at bounding box center [531, 172] width 5 height 5
type textarea "x"
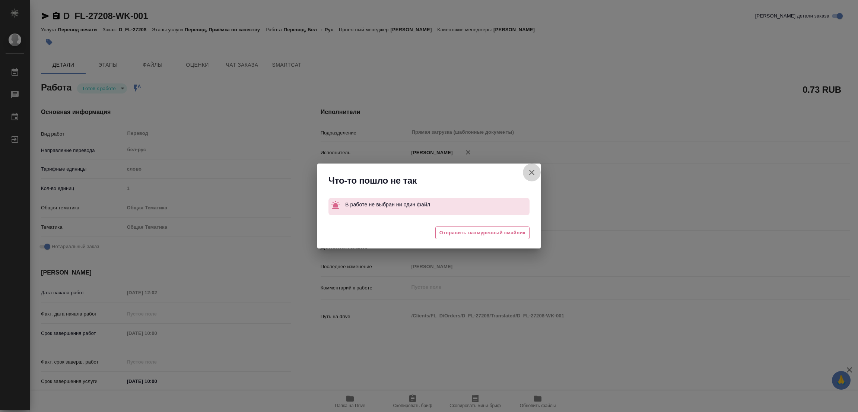
type textarea "x"
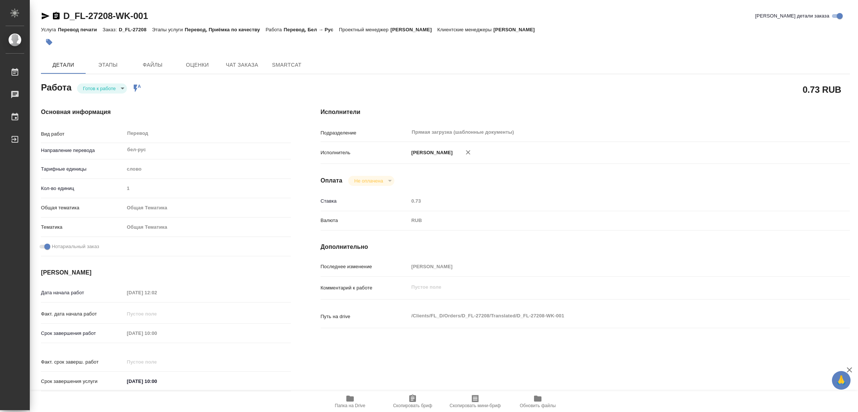
click at [631, 32] on div "Услуга Перевод печати Заказ: D_FL-27208 Этапы услуги Перевод, Приёмка по качест…" at bounding box center [445, 29] width 809 height 9
type textarea "x"
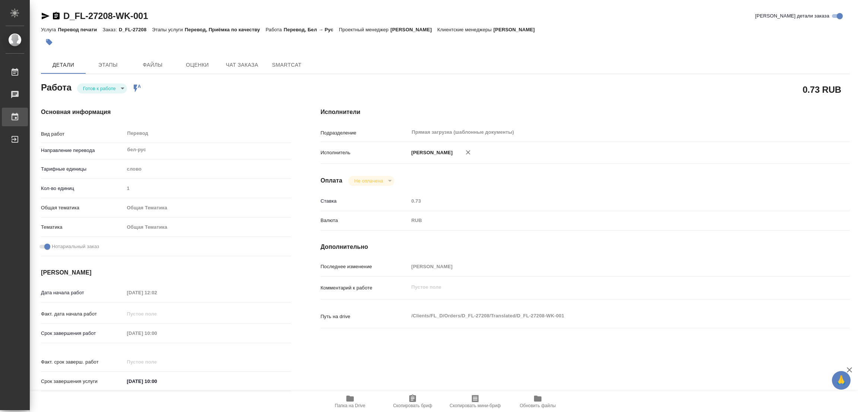
type textarea "x"
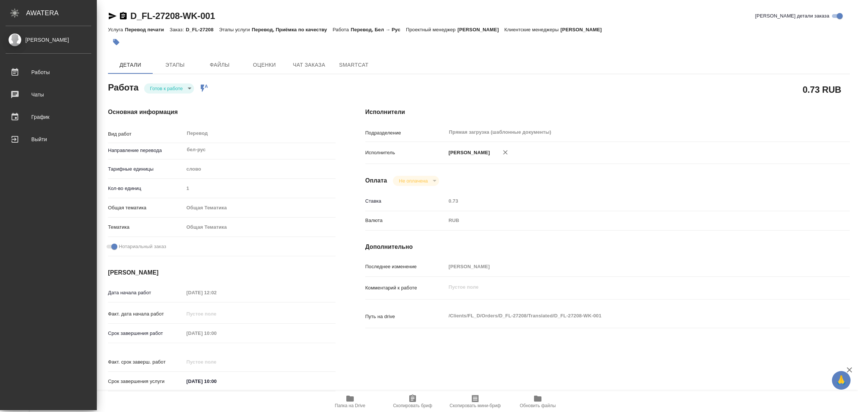
type textarea "x"
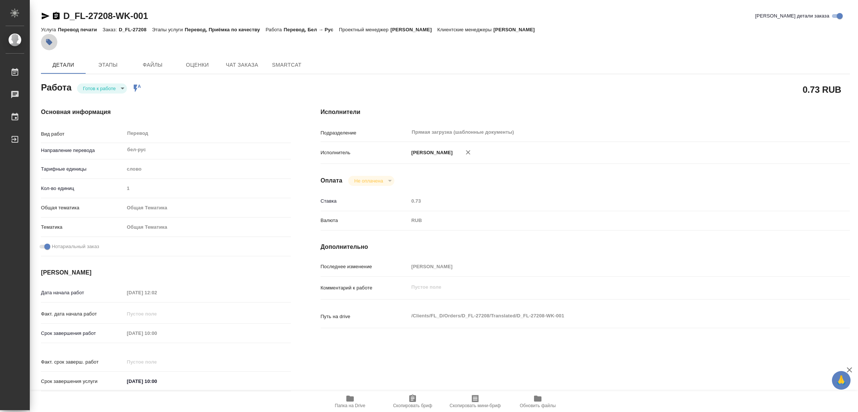
click at [51, 43] on icon "button" at bounding box center [49, 42] width 6 height 6
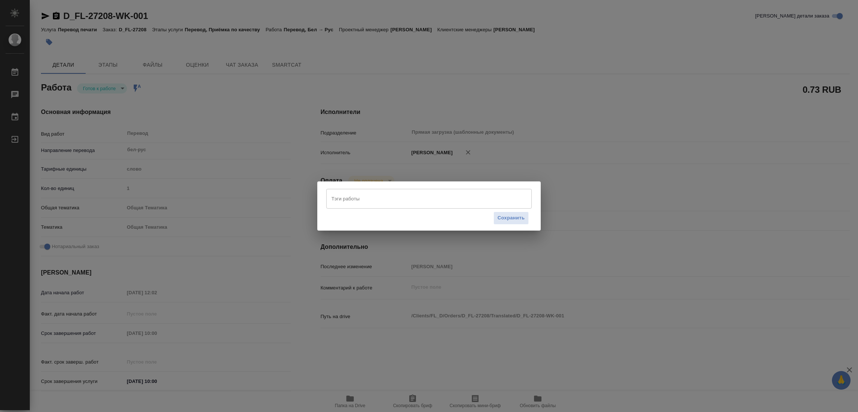
click at [330, 197] on input "Тэги работы" at bounding box center [422, 198] width 185 height 13
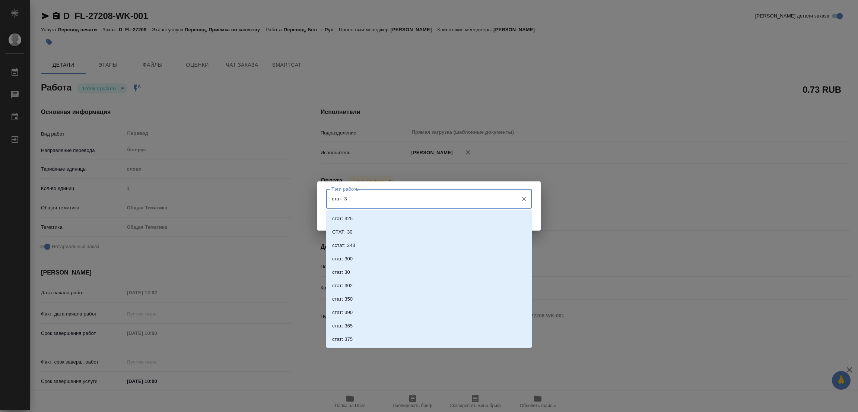
type input "стат: 30"
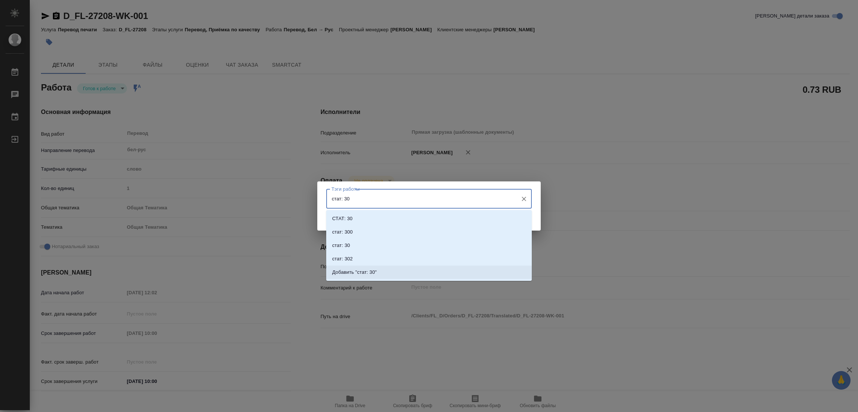
click at [355, 269] on p "Добавить "стат: 30"" at bounding box center [354, 272] width 45 height 7
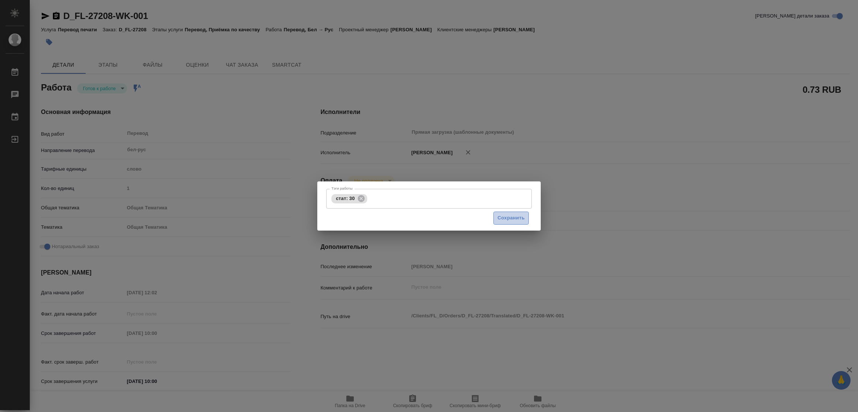
click at [505, 214] on span "Сохранить" at bounding box center [511, 218] width 27 height 9
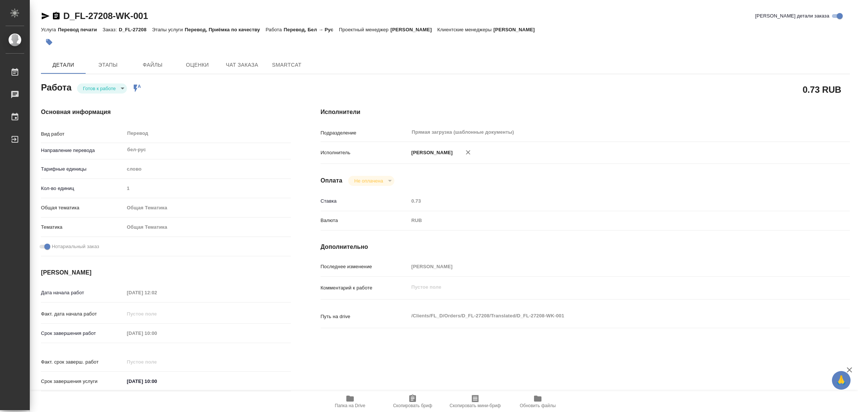
type input "readyForWork"
type textarea "Перевод"
type textarea "x"
type input "бел-рус"
type input "5a8b1489cc6b4906c91bfd90"
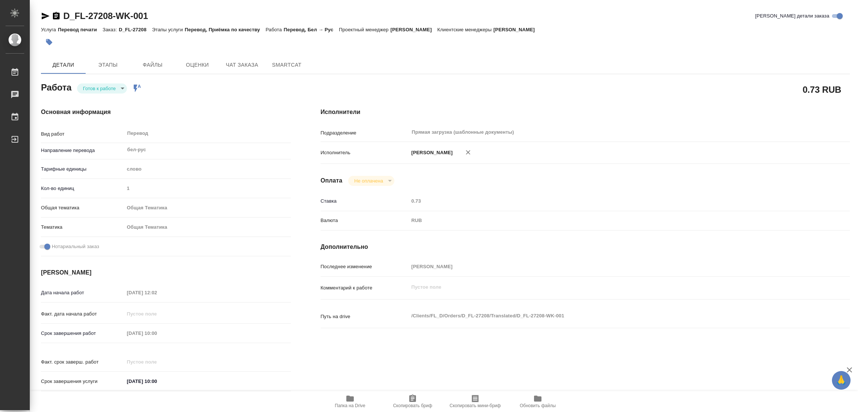
type input "1"
type input "obtem"
type input "6012b1ca196b0e5c9229a120"
checkbox input "true"
type input "08.08.2025 12:02"
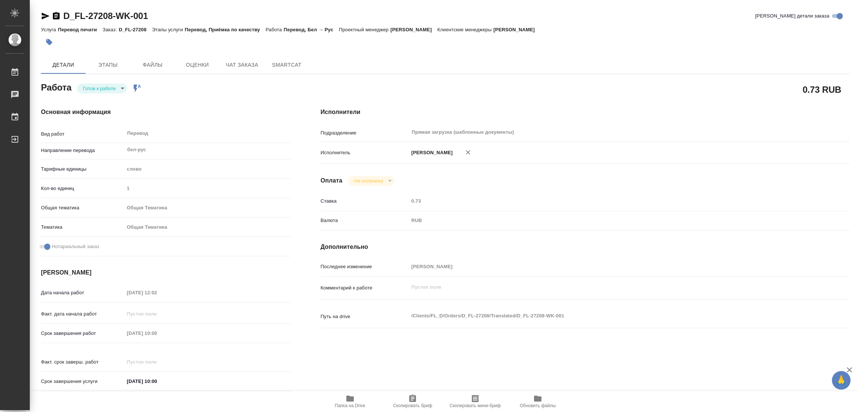
type input "11.08.2025 10:00"
type input "Прямая загрузка (шаблонные документы)"
type input "notPayed"
type input "0.73"
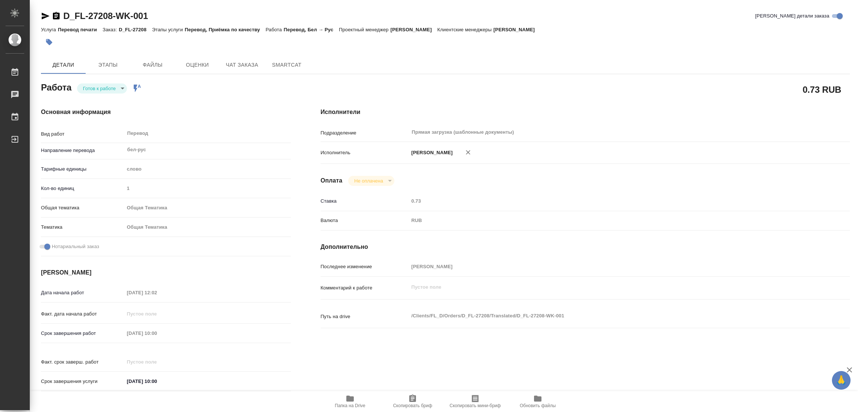
type input "RUB"
type input "[PERSON_NAME]"
type textarea "x"
type textarea "/Clients/FL_D/Orders/D_FL-27208/Translated/D_FL-27208-WK-001"
type textarea "x"
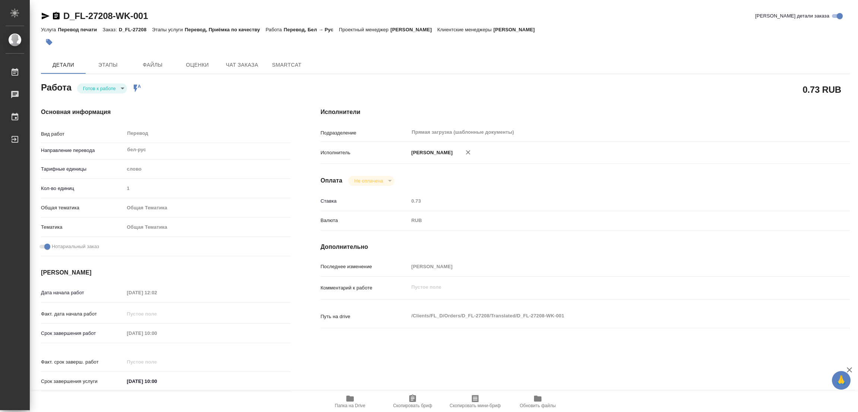
type input "D_FL-27208"
type input "Перевод печати"
type input "Перевод, Приёмка по качеству"
type input "Давыдова Елена"
type input "/Clients/FL_D/Orders/D_FL-27208"
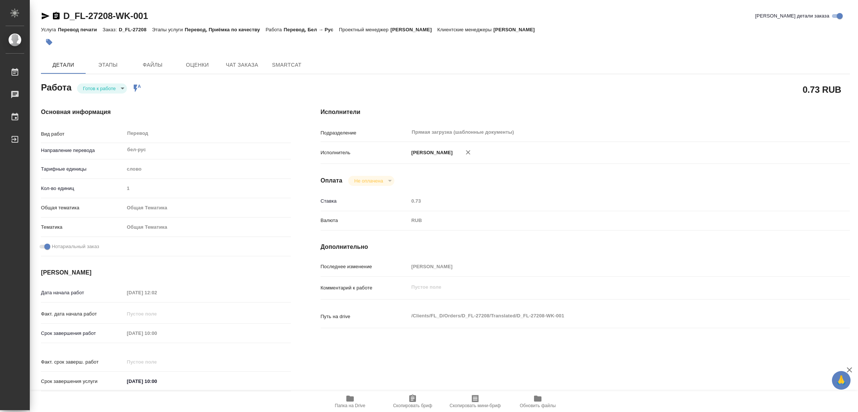
type input "https://drive.awatera.com/s/oa8Ei3atQCEKftE"
type textarea "x"
type textarea "переводим только печать"
type textarea "x"
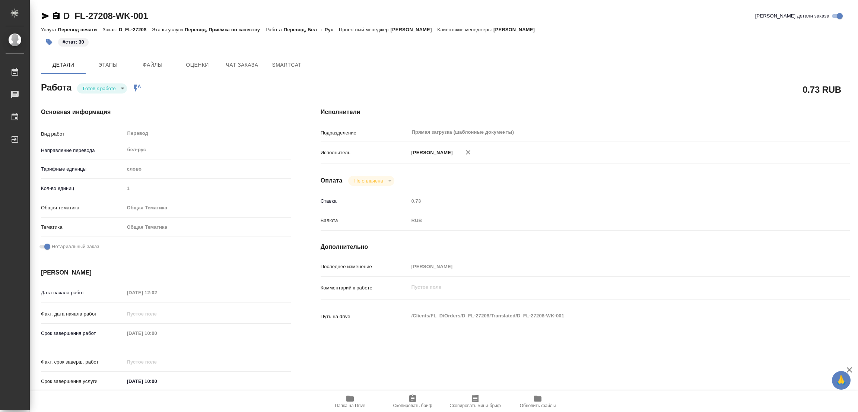
type textarea "x"
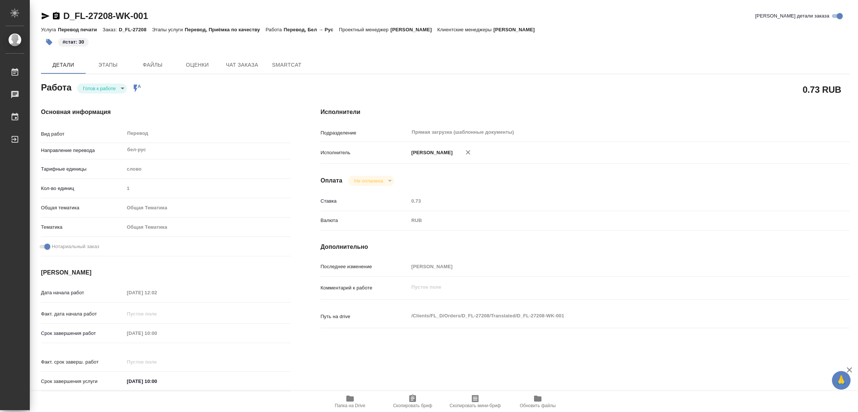
type textarea "x"
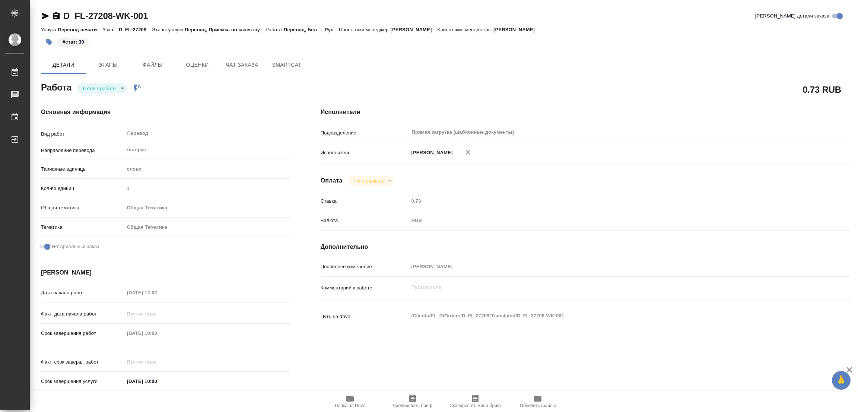
type textarea "x"
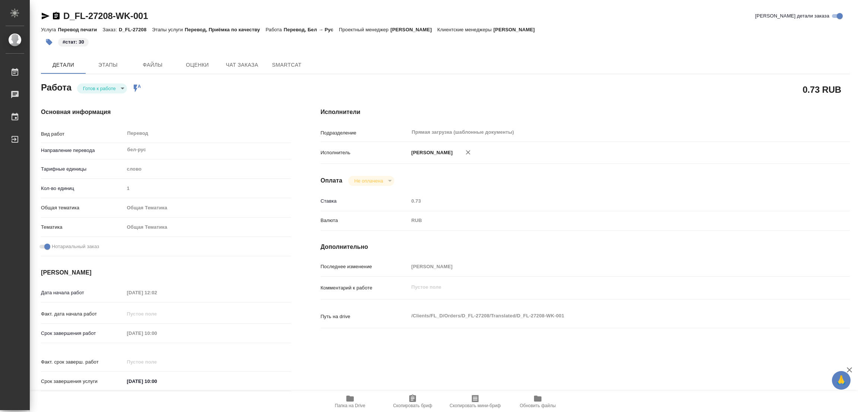
type textarea "x"
